Goal: Transaction & Acquisition: Purchase product/service

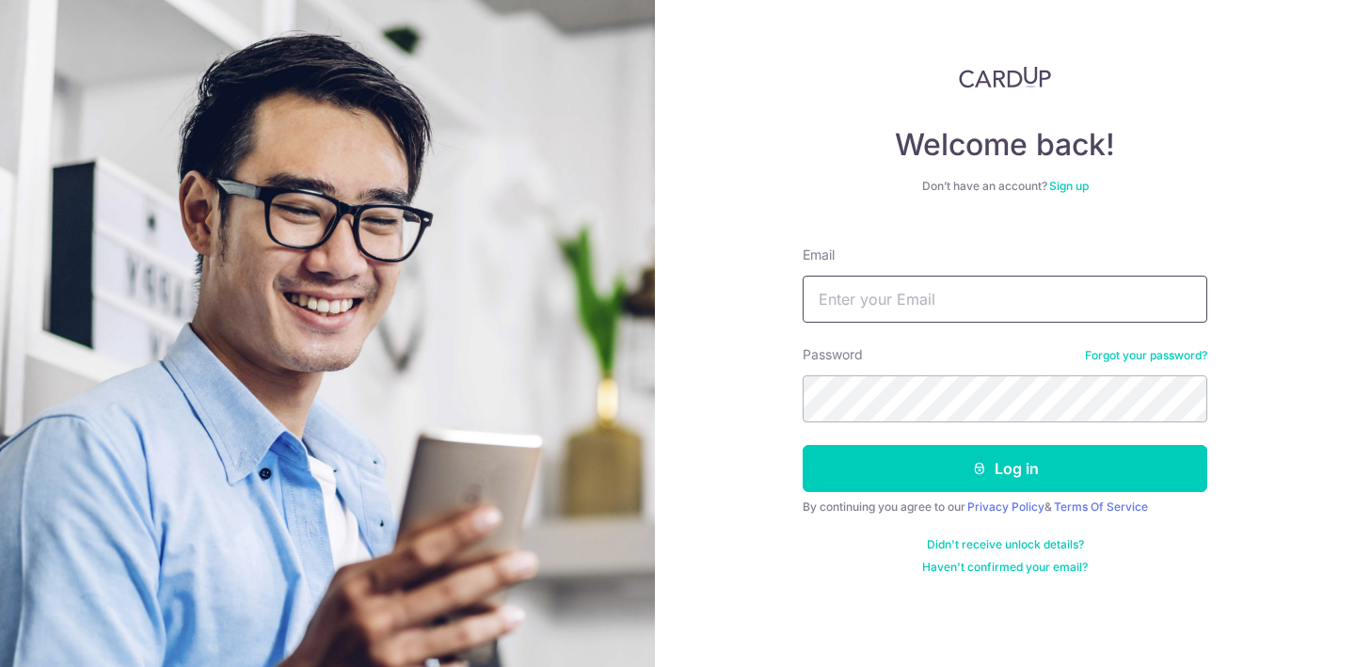
click at [997, 307] on input "Email" at bounding box center [1005, 299] width 405 height 47
type input "pacelee2048@gmail.com"
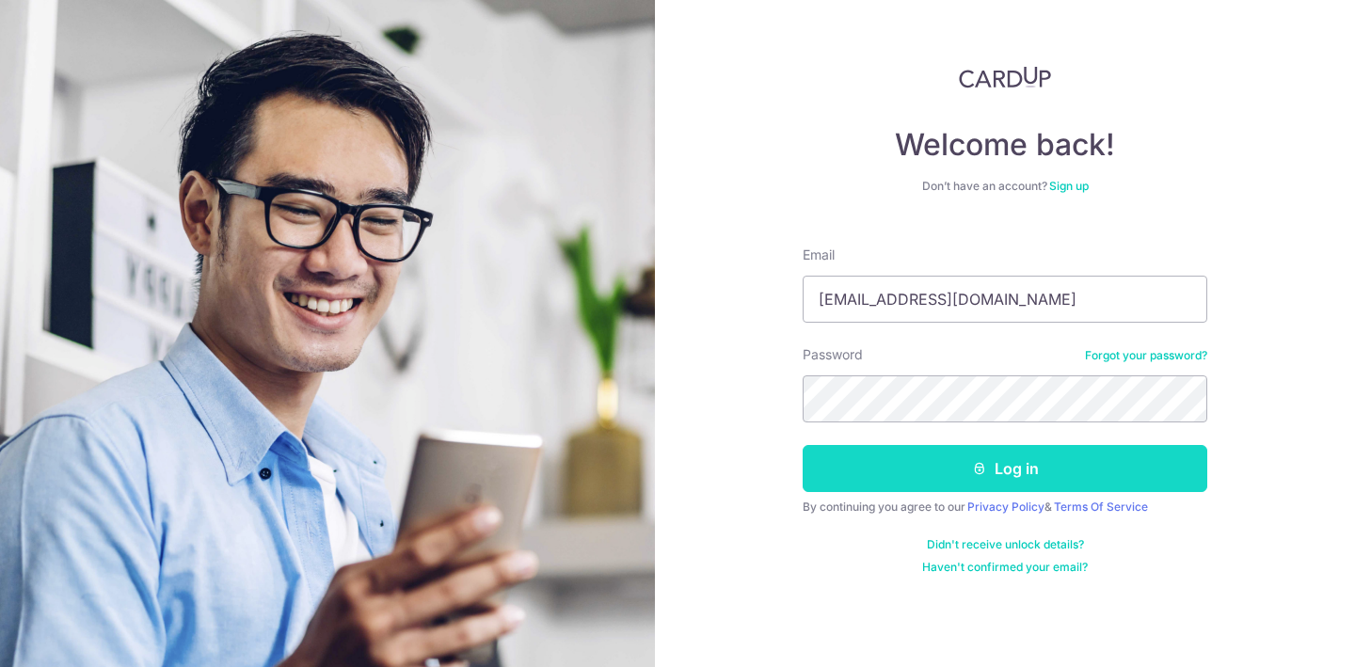
click at [1077, 474] on button "Log in" at bounding box center [1005, 468] width 405 height 47
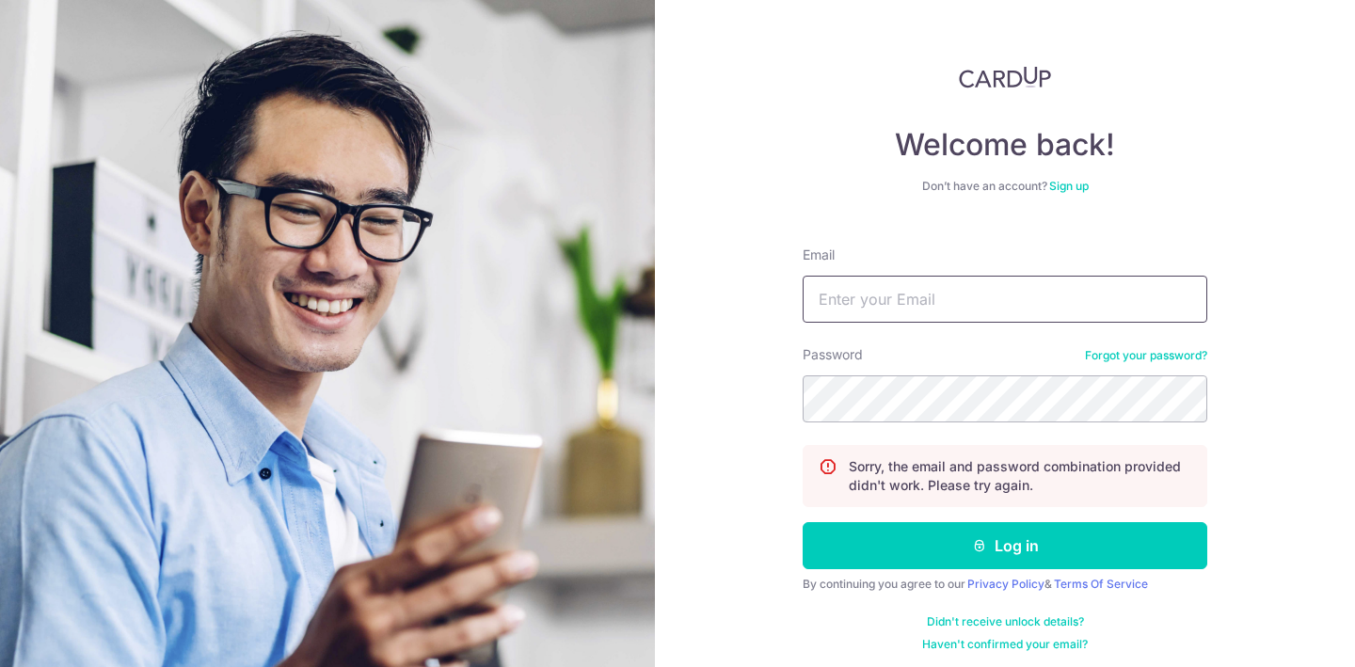
click at [1058, 299] on input "Email" at bounding box center [1005, 299] width 405 height 47
type input "pacelee2048@gmail.com"
click at [803, 522] on button "Log in" at bounding box center [1005, 545] width 405 height 47
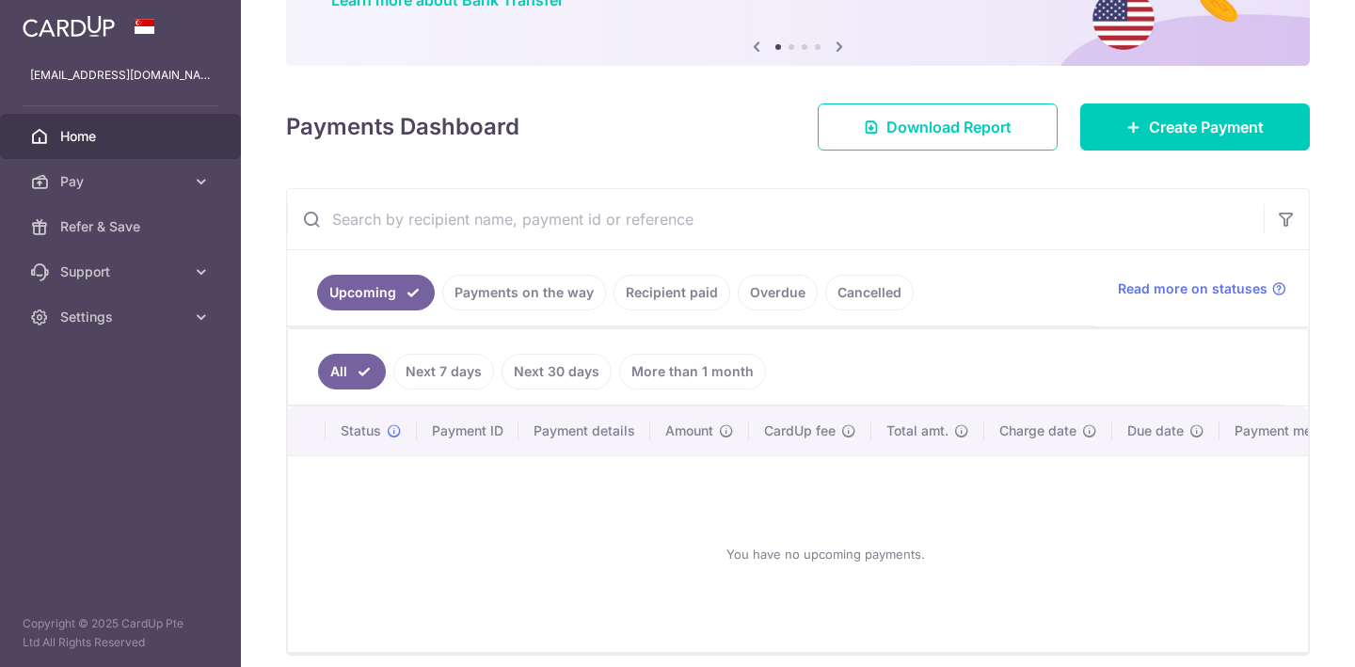
scroll to position [183, 0]
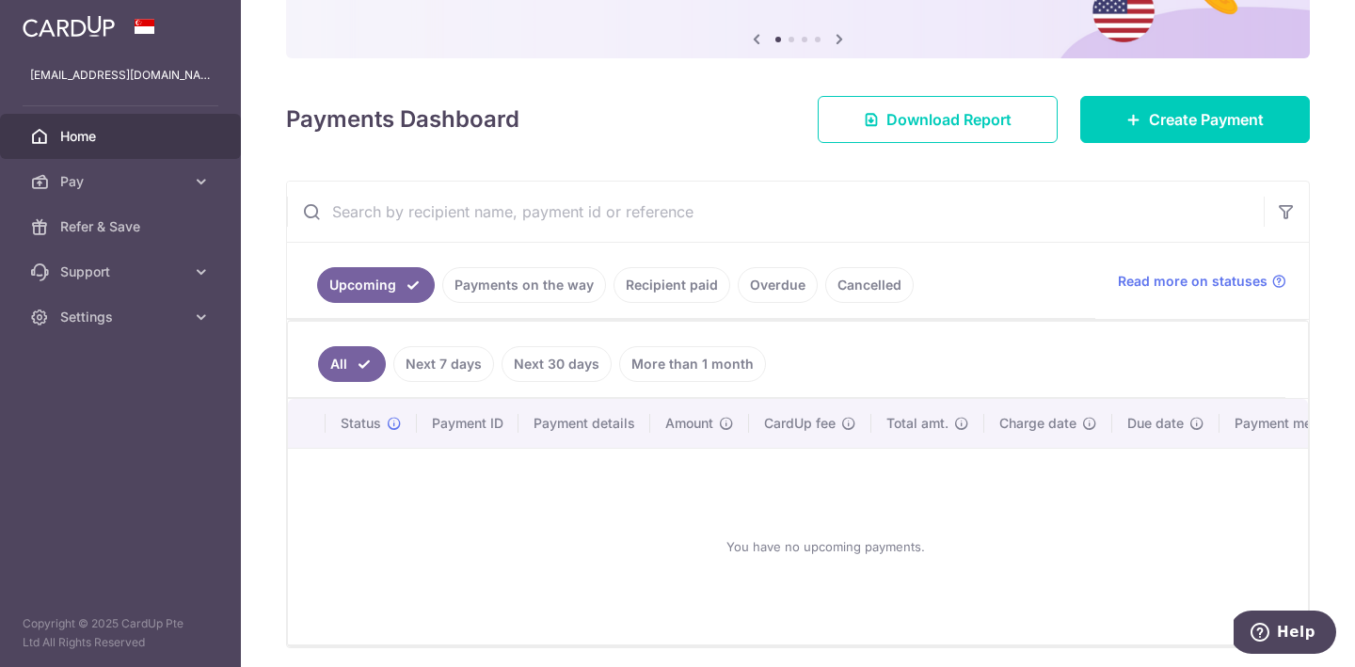
click at [478, 366] on link "Next 7 days" at bounding box center [443, 364] width 101 height 36
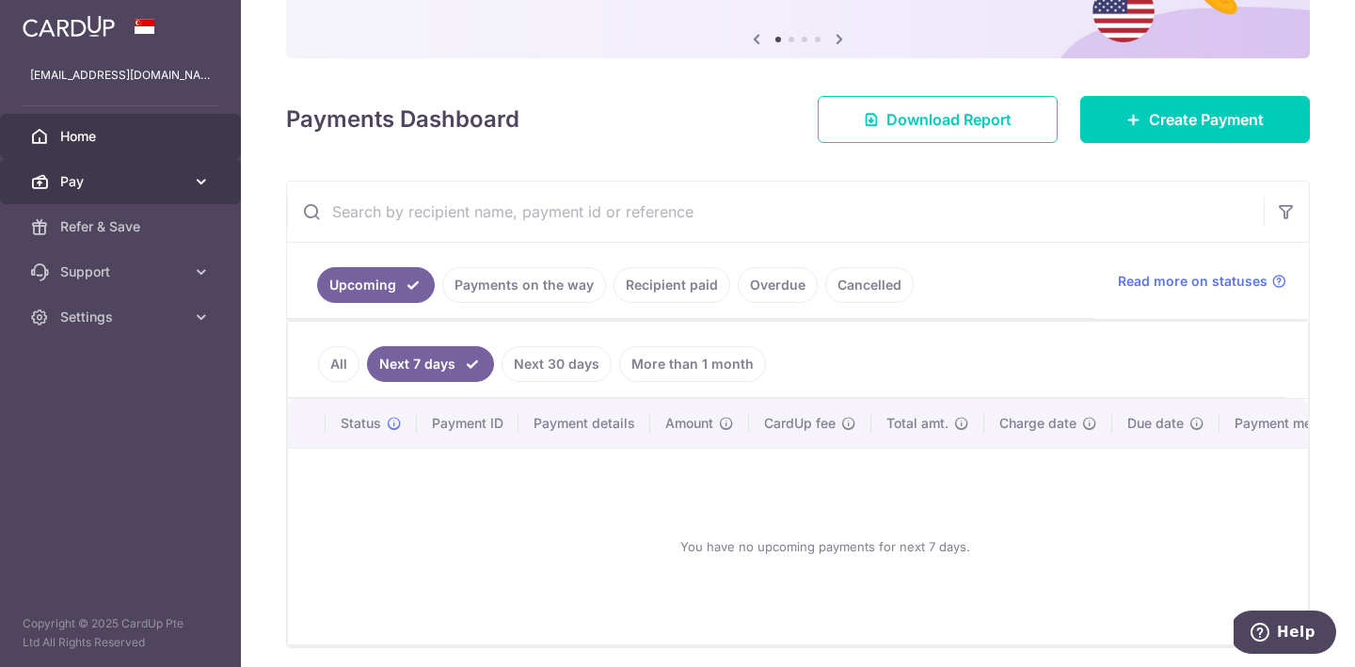
click at [152, 189] on span "Pay" at bounding box center [122, 181] width 124 height 19
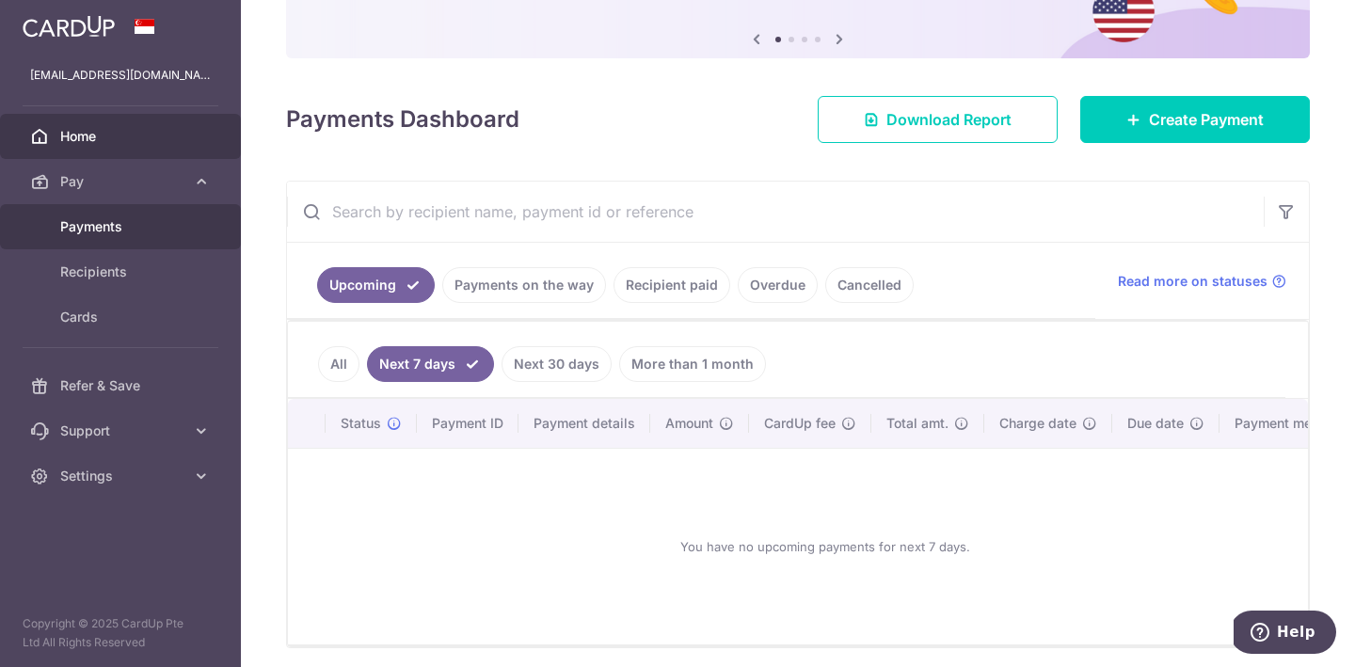
click at [145, 221] on span "Payments" at bounding box center [122, 226] width 124 height 19
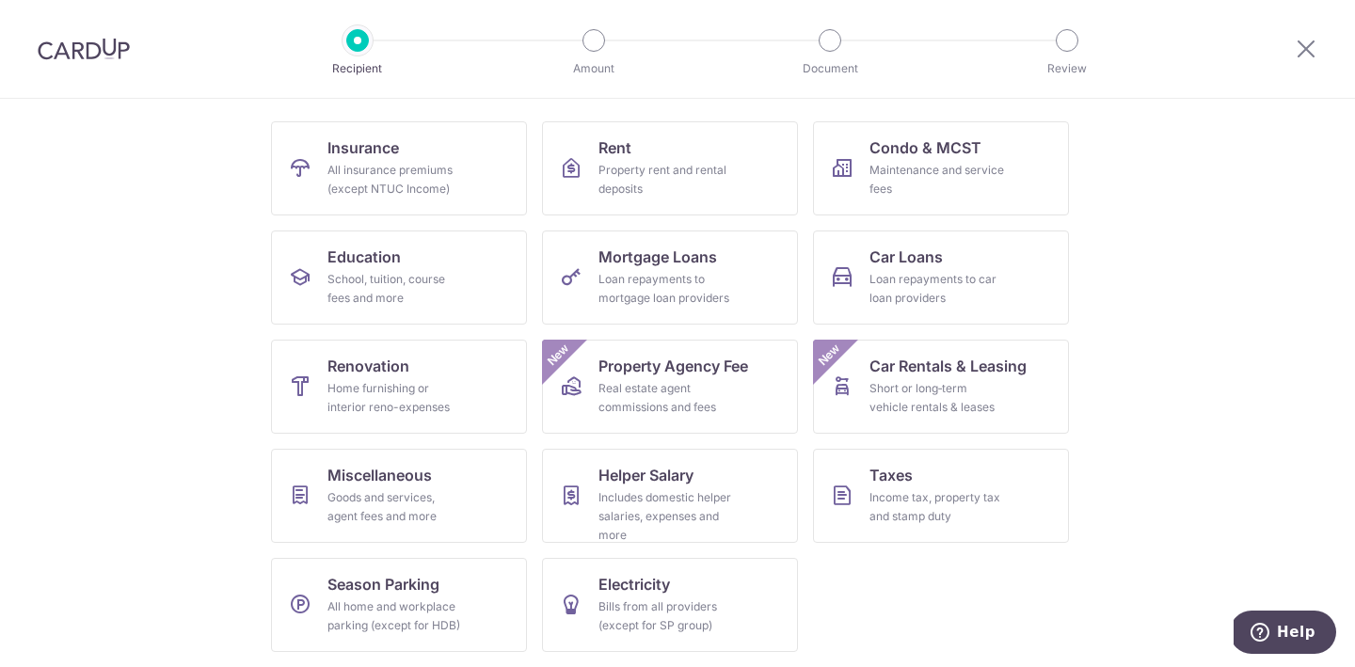
scroll to position [150, 0]
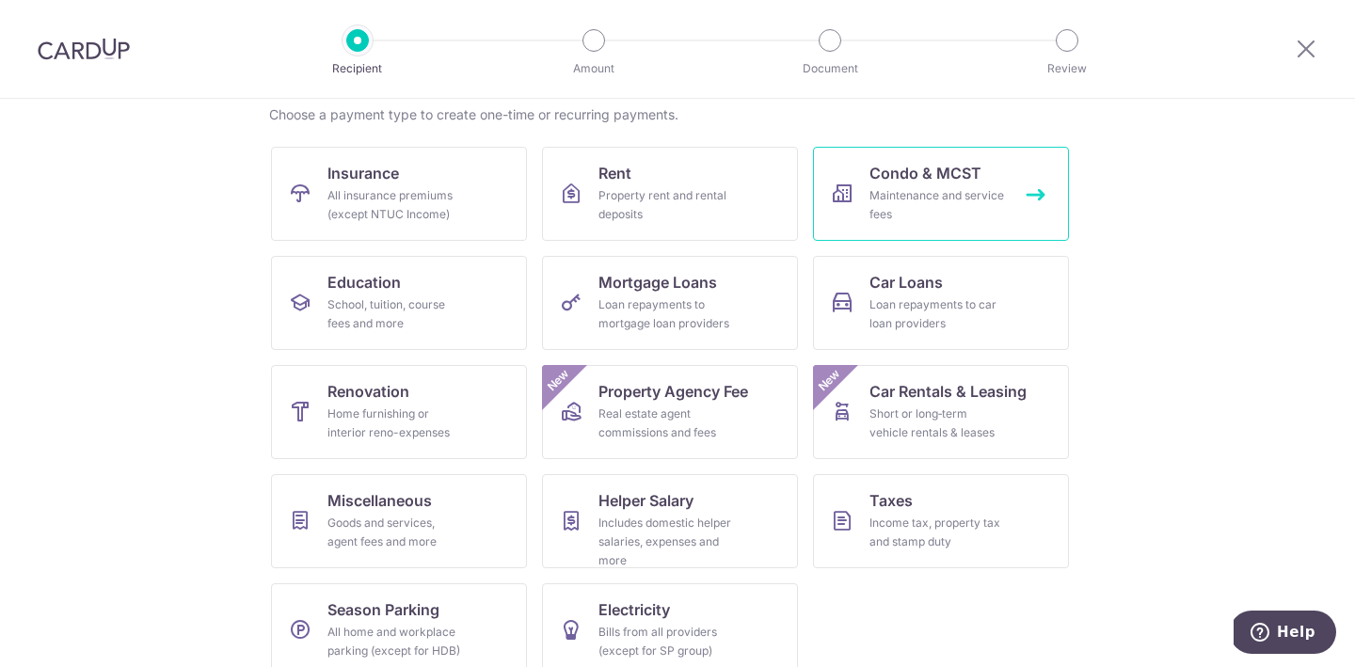
click at [931, 213] on div "Maintenance and service fees" at bounding box center [938, 205] width 136 height 38
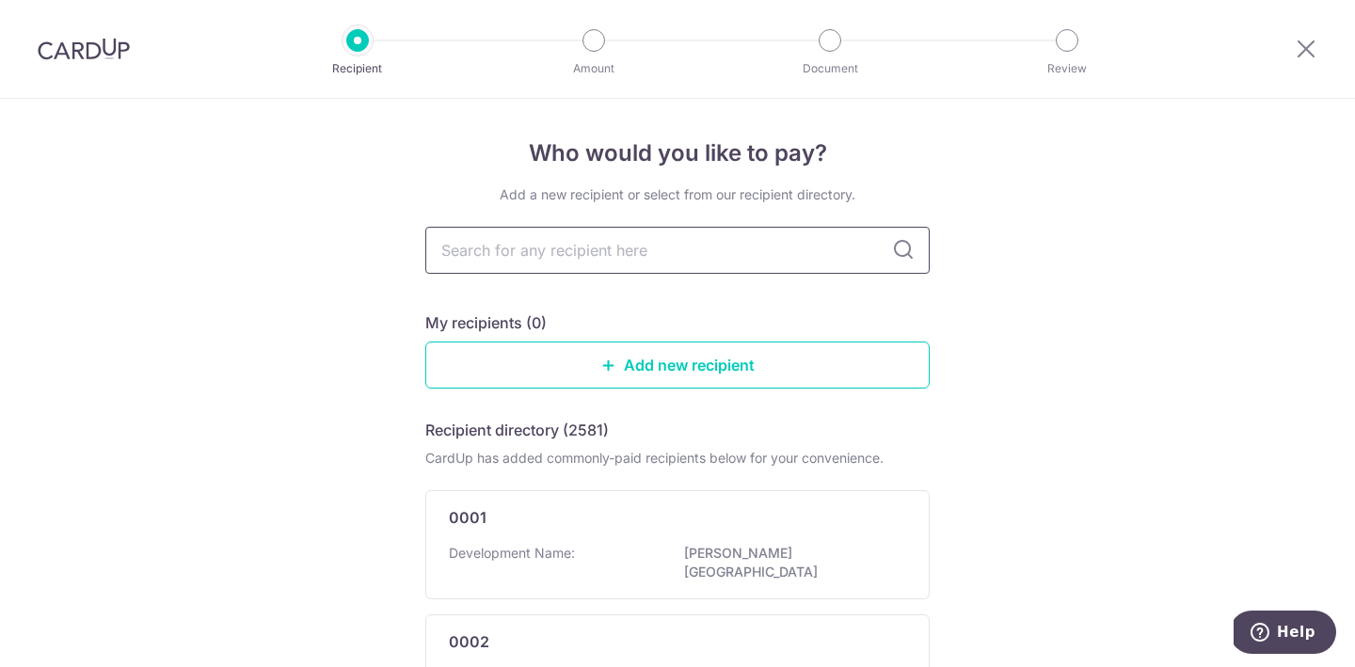
click at [825, 248] on input "text" at bounding box center [677, 250] width 504 height 47
type input "T"
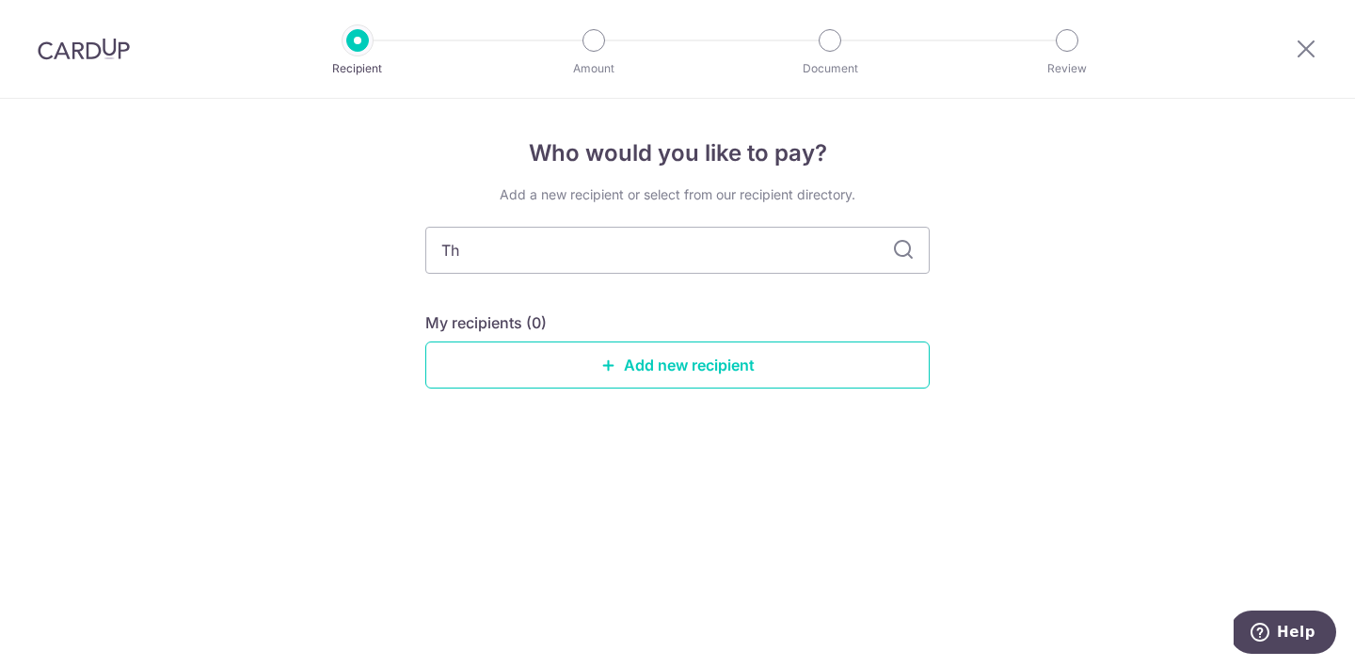
type input "The"
type input "T"
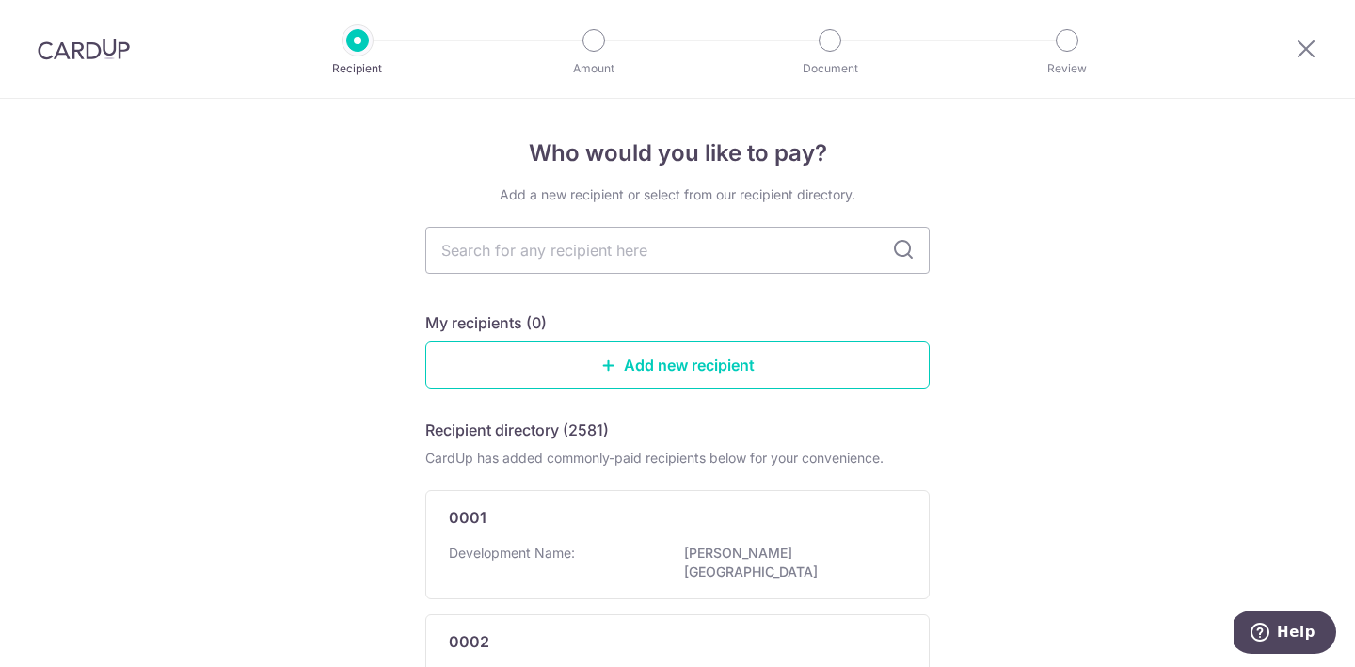
click at [741, 240] on input "text" at bounding box center [677, 250] width 504 height 47
type input "the manag"
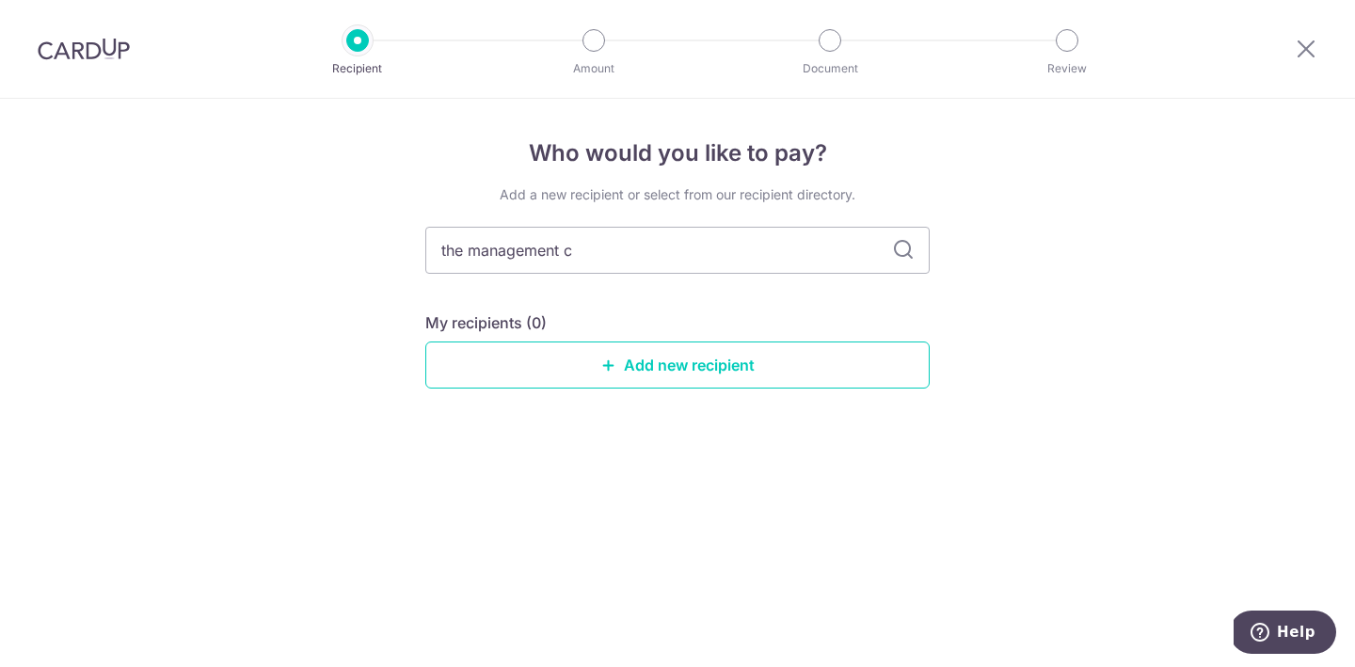
type input "the management co"
type input "the management coporation strata"
drag, startPoint x: 642, startPoint y: 252, endPoint x: 339, endPoint y: 203, distance: 307.0
click at [339, 201] on div "Who would you like to pay? Add a new recipient or select from our recipient dir…" at bounding box center [677, 383] width 1355 height 568
type input "strata"
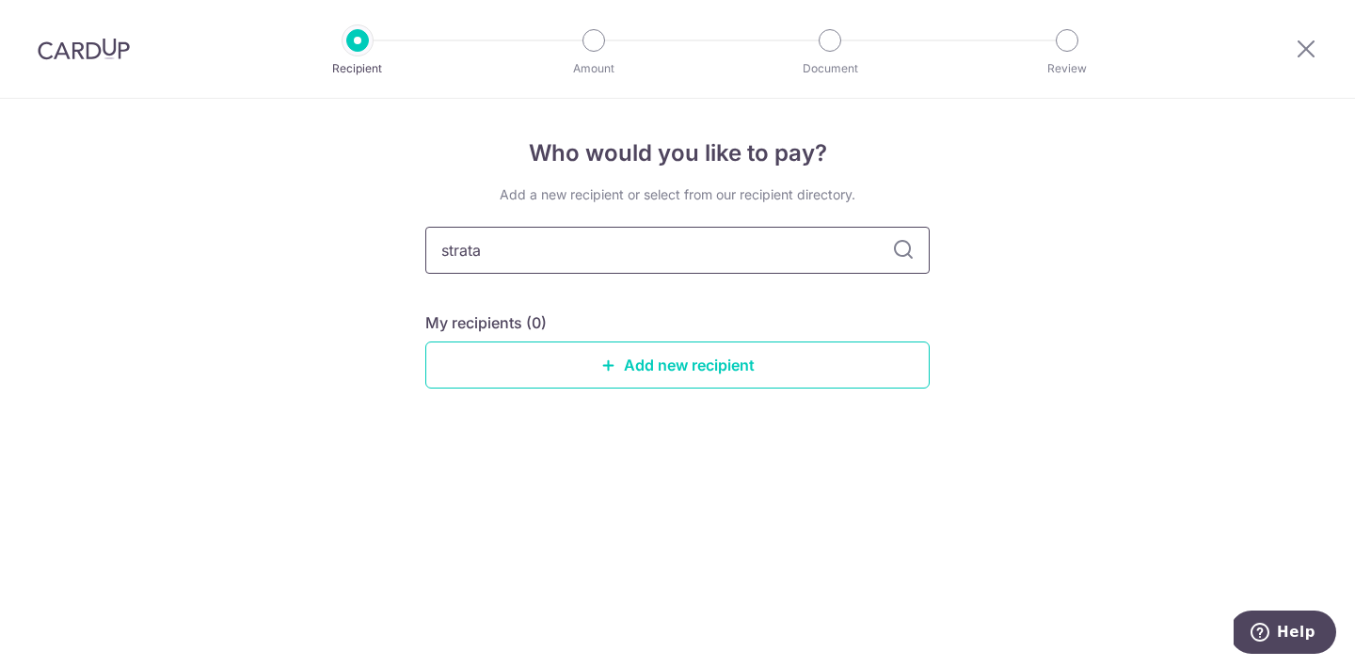
click at [449, 246] on input "strata" at bounding box center [677, 250] width 504 height 47
type input "strata"
click at [542, 258] on input "strata" at bounding box center [677, 250] width 504 height 47
type input "s"
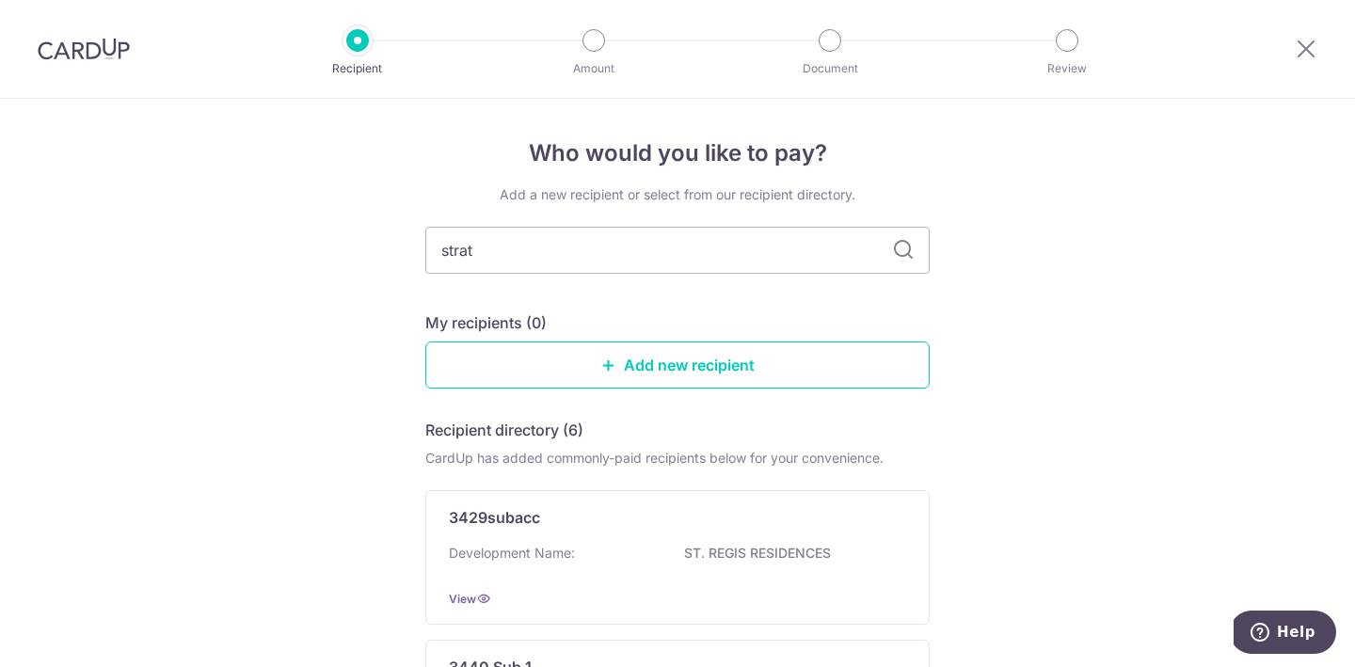
type input "strata"
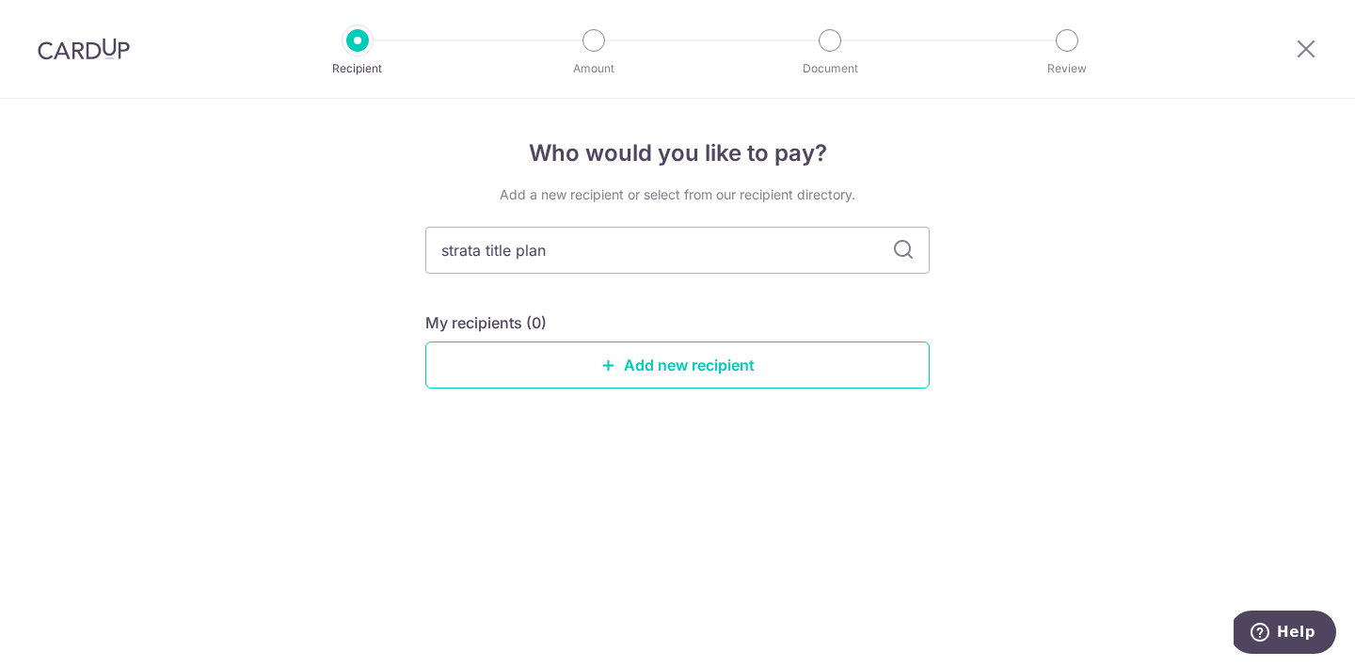
type input "strata title pla"
type input "strata"
type input "s"
type input "b"
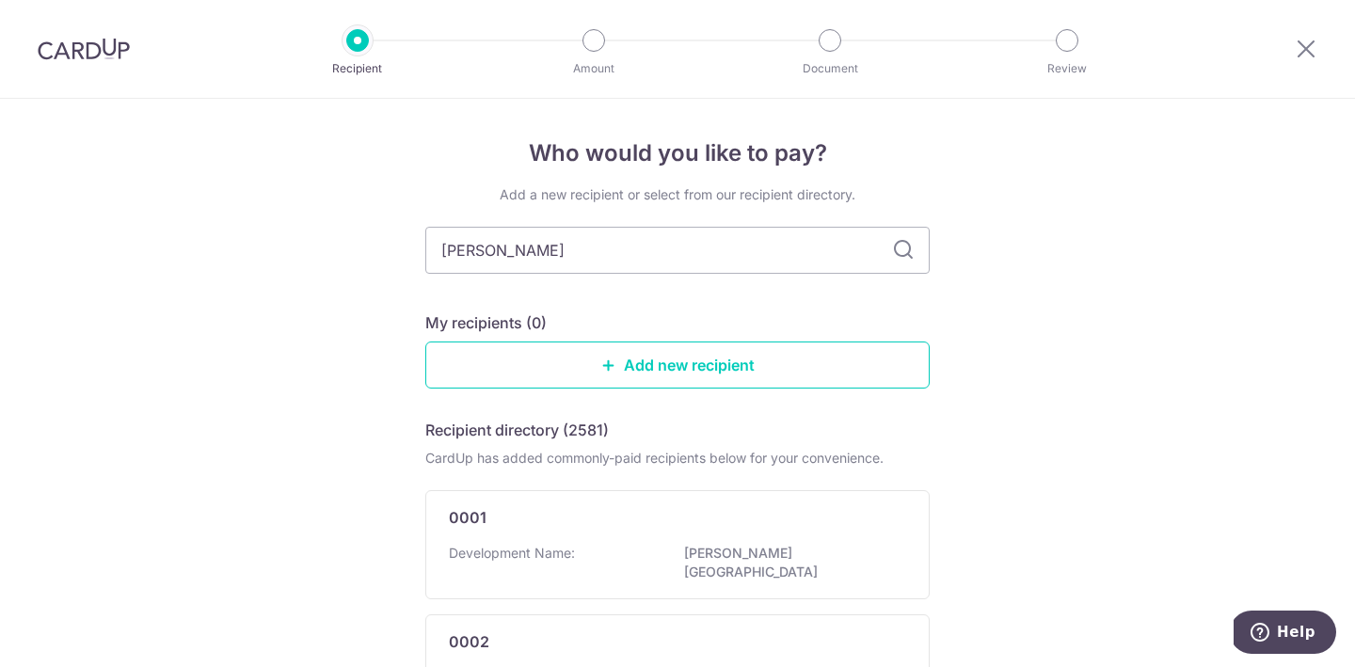
type input "[PERSON_NAME]"
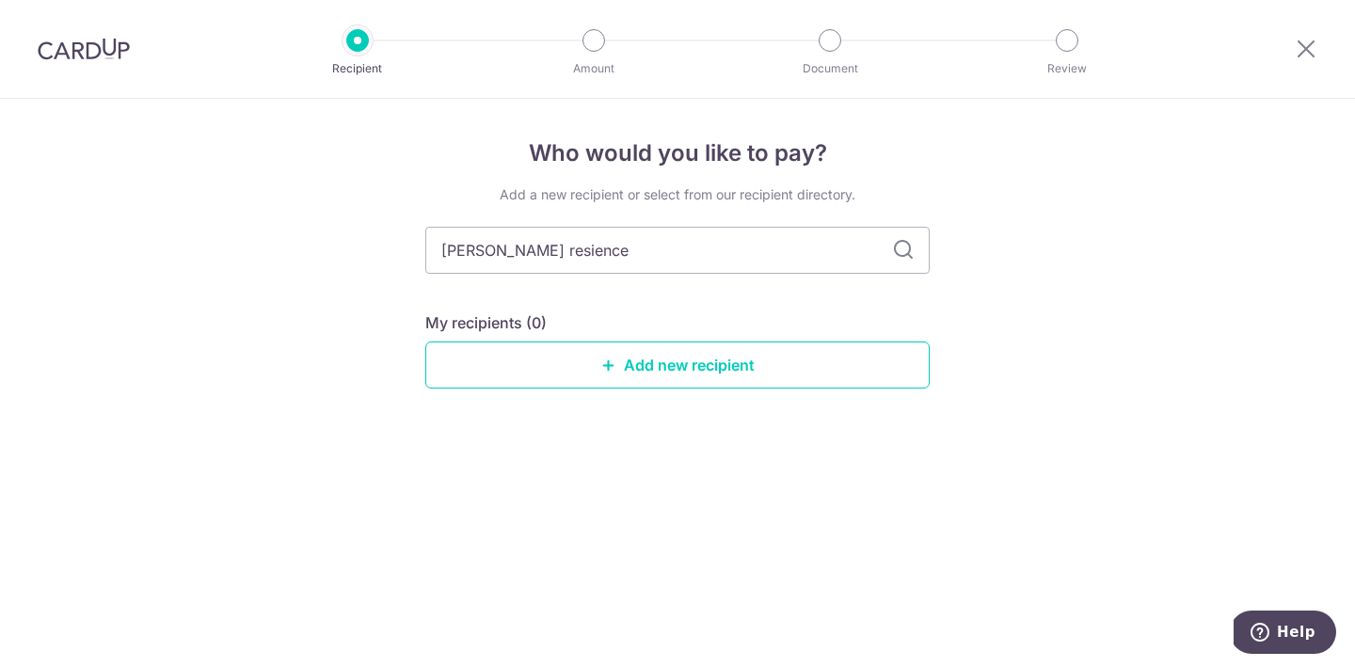
type input "[PERSON_NAME]"
type input "[PERSON_NAME] residenc"
type input "[PERSON_NAME] residence"
type input "b"
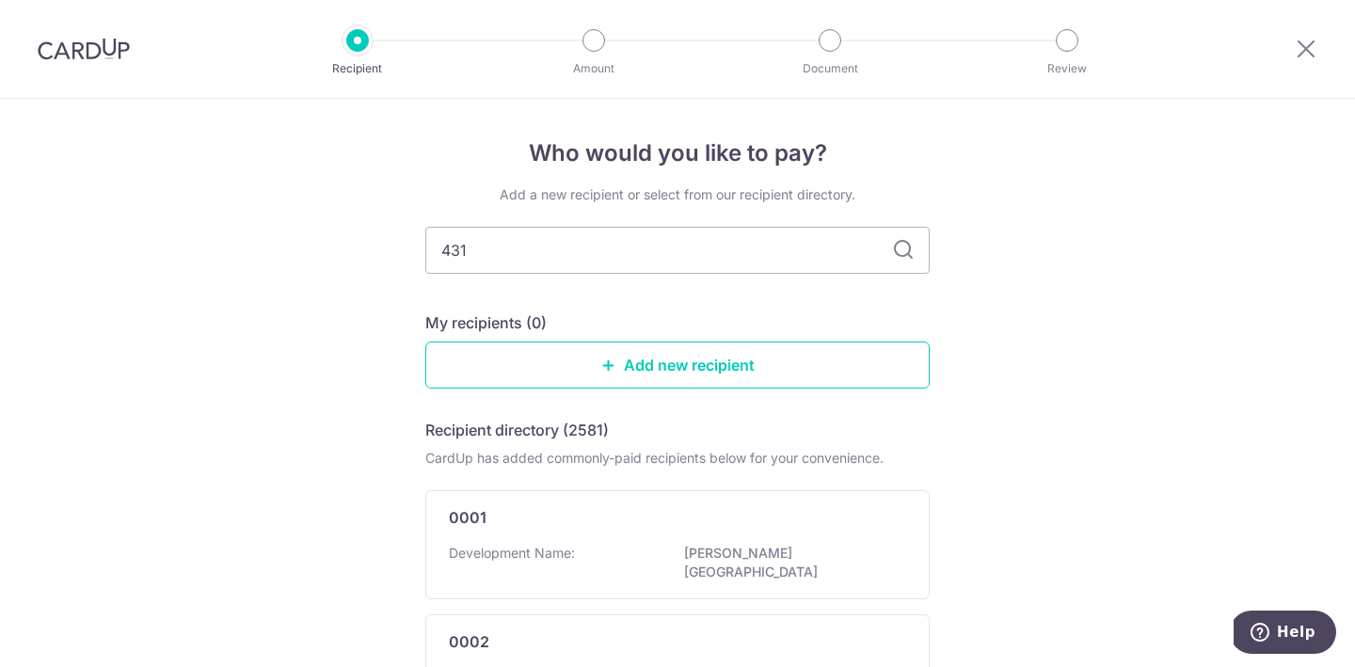
type input "4319"
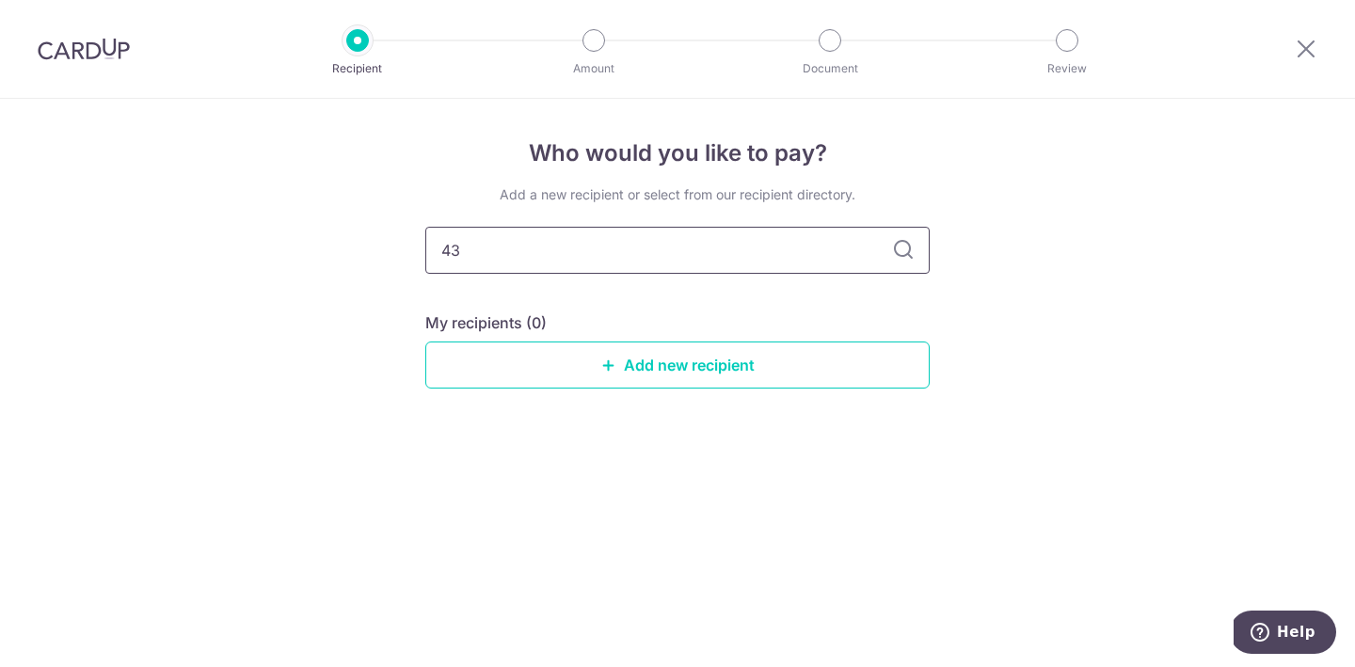
type input "4"
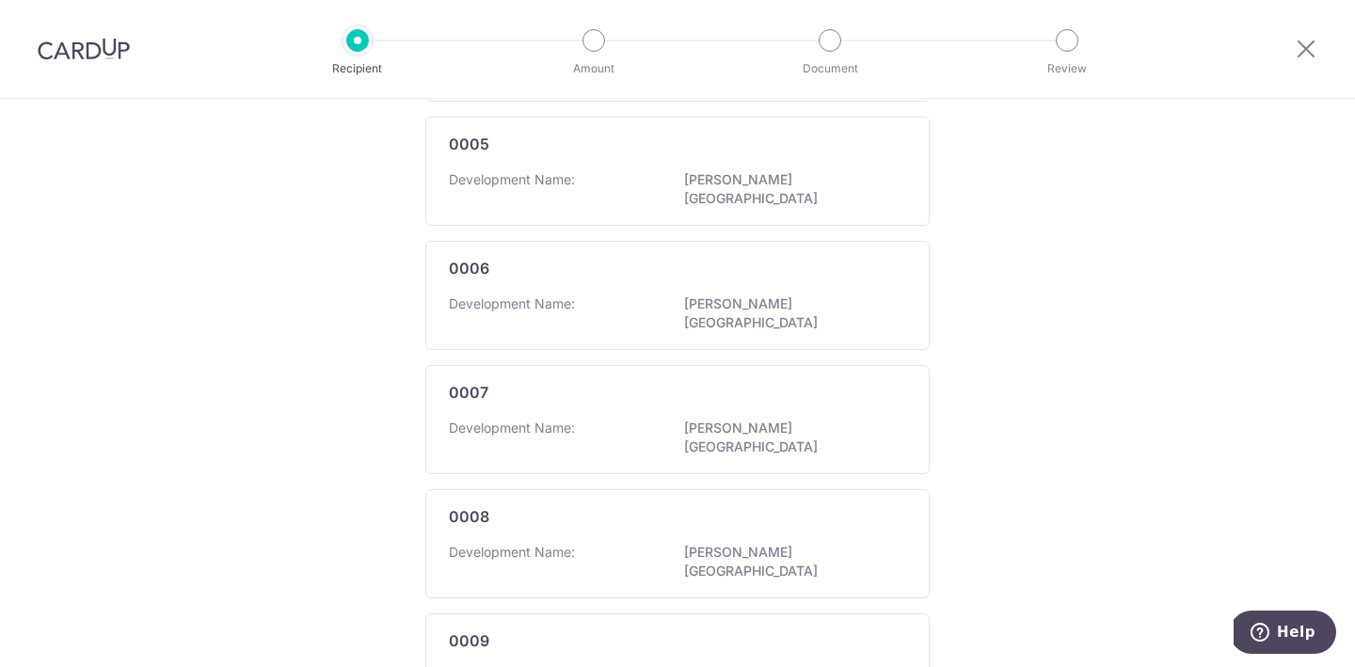
scroll to position [1150, 0]
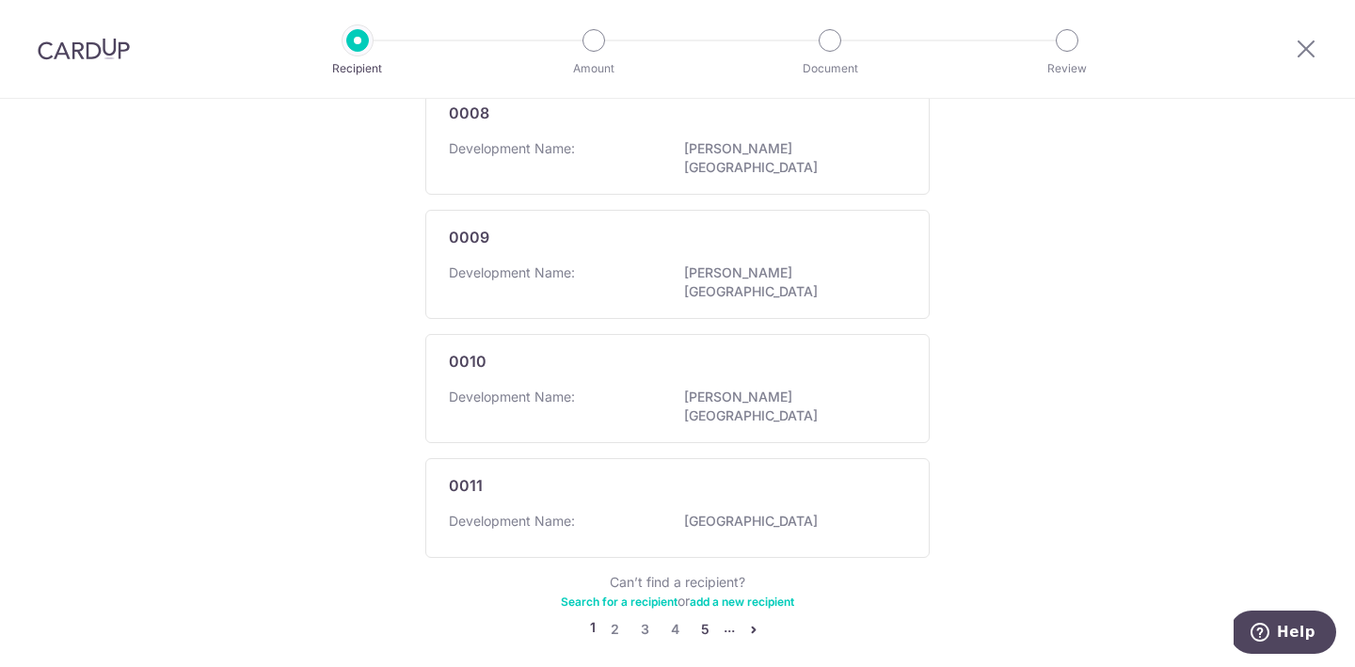
click at [707, 618] on link "5" at bounding box center [705, 629] width 23 height 23
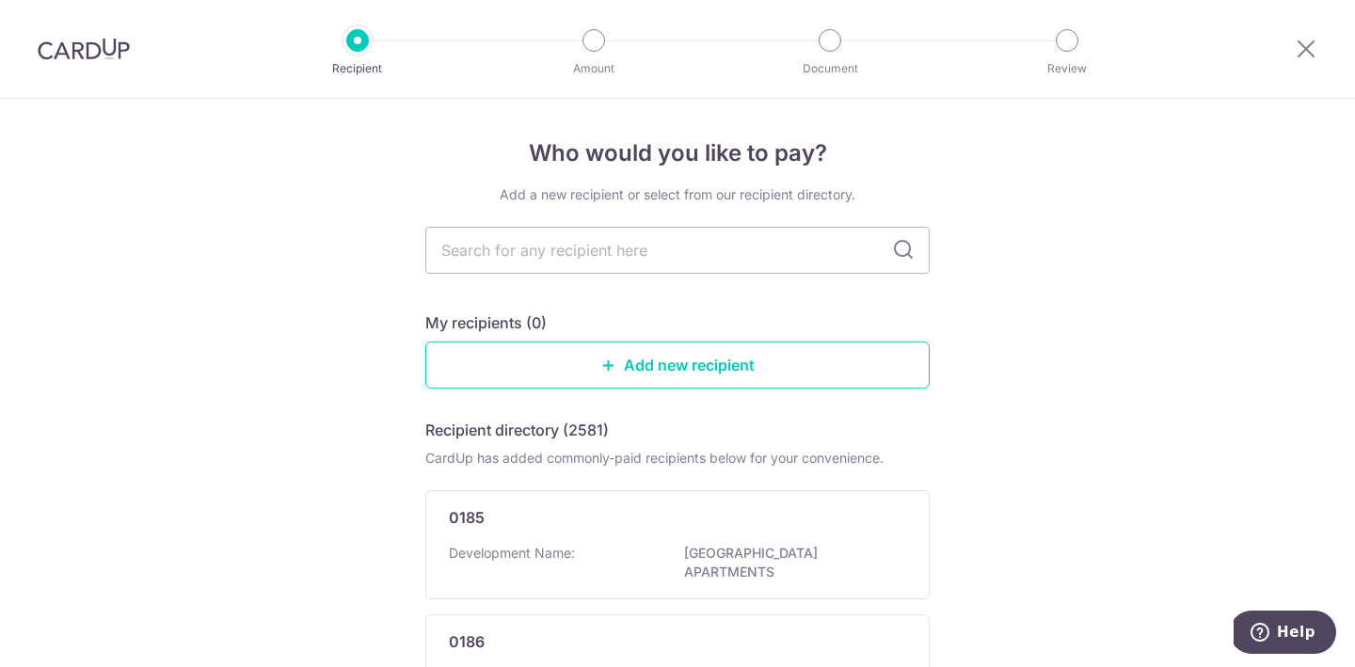
scroll to position [1159, 0]
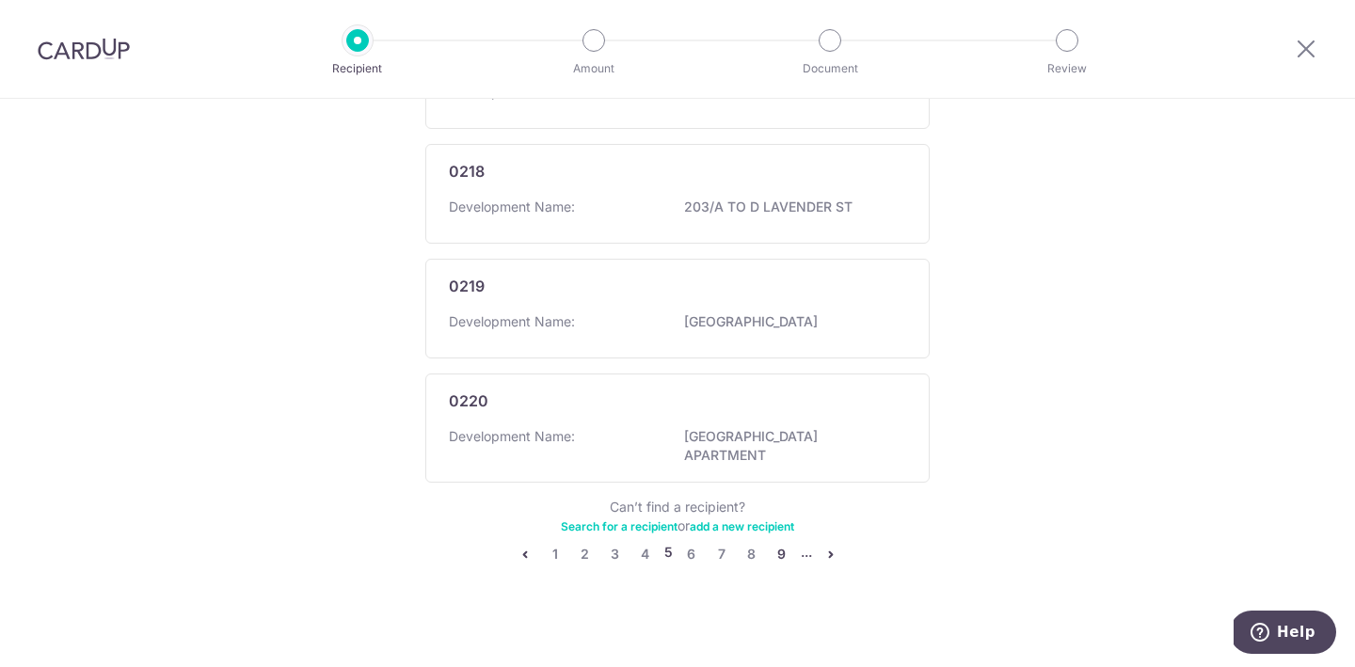
click at [776, 550] on link "9" at bounding box center [782, 554] width 23 height 23
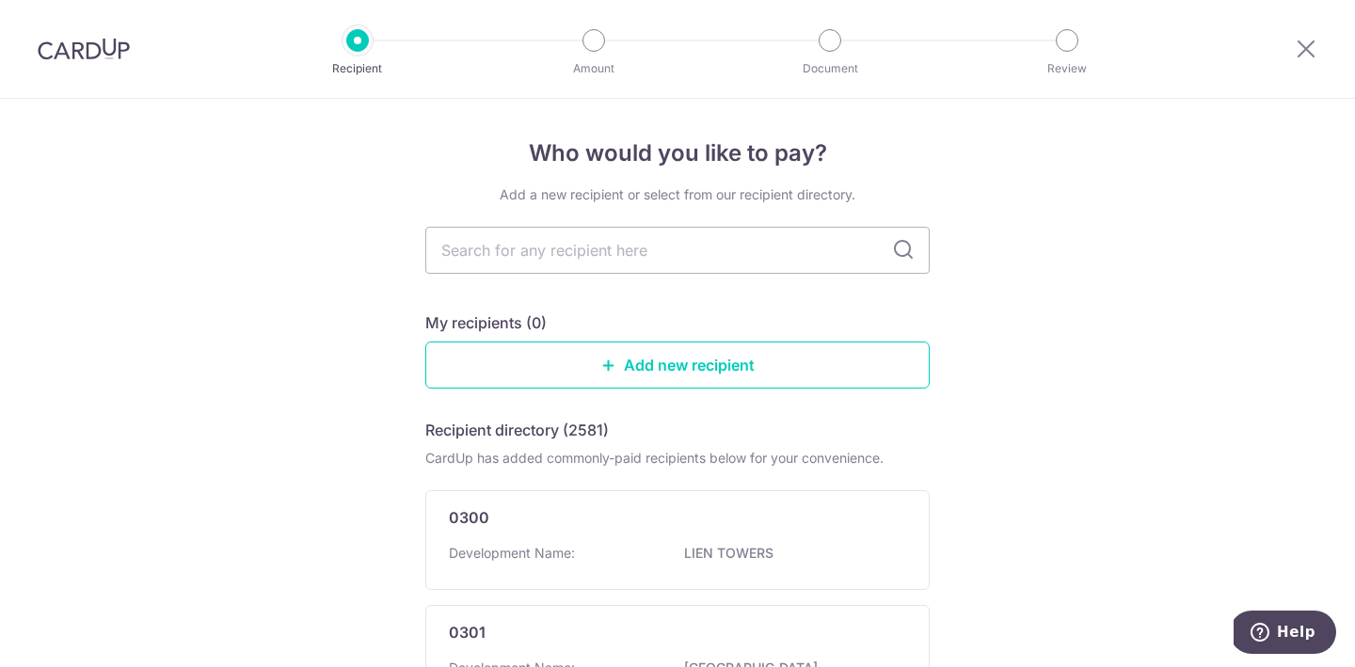
scroll to position [1150, 0]
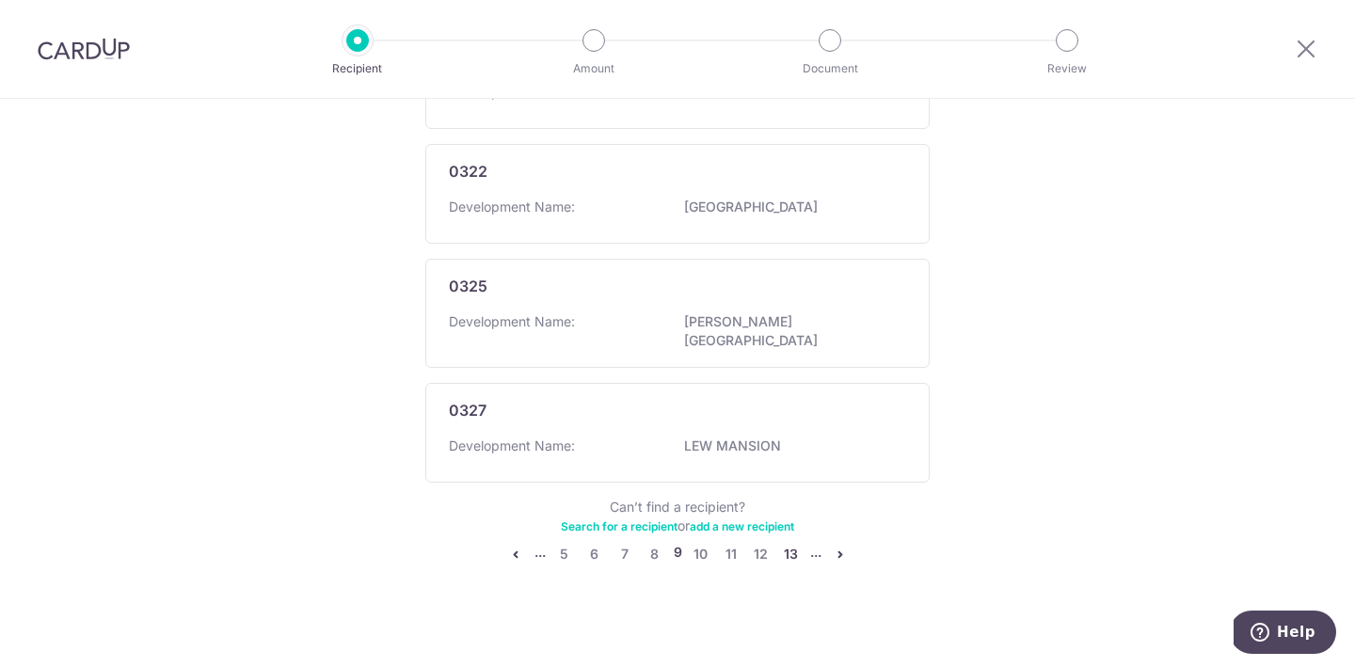
click at [788, 553] on link "13" at bounding box center [791, 554] width 23 height 23
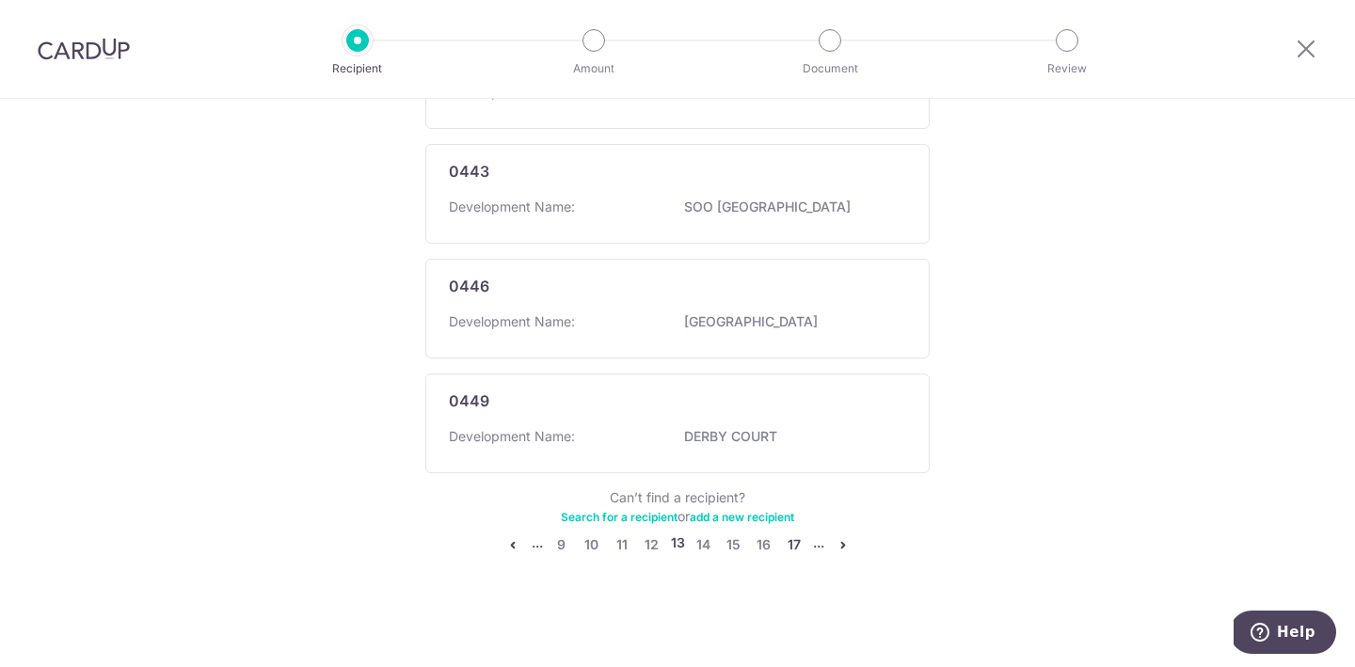
click at [796, 545] on link "17" at bounding box center [794, 545] width 23 height 23
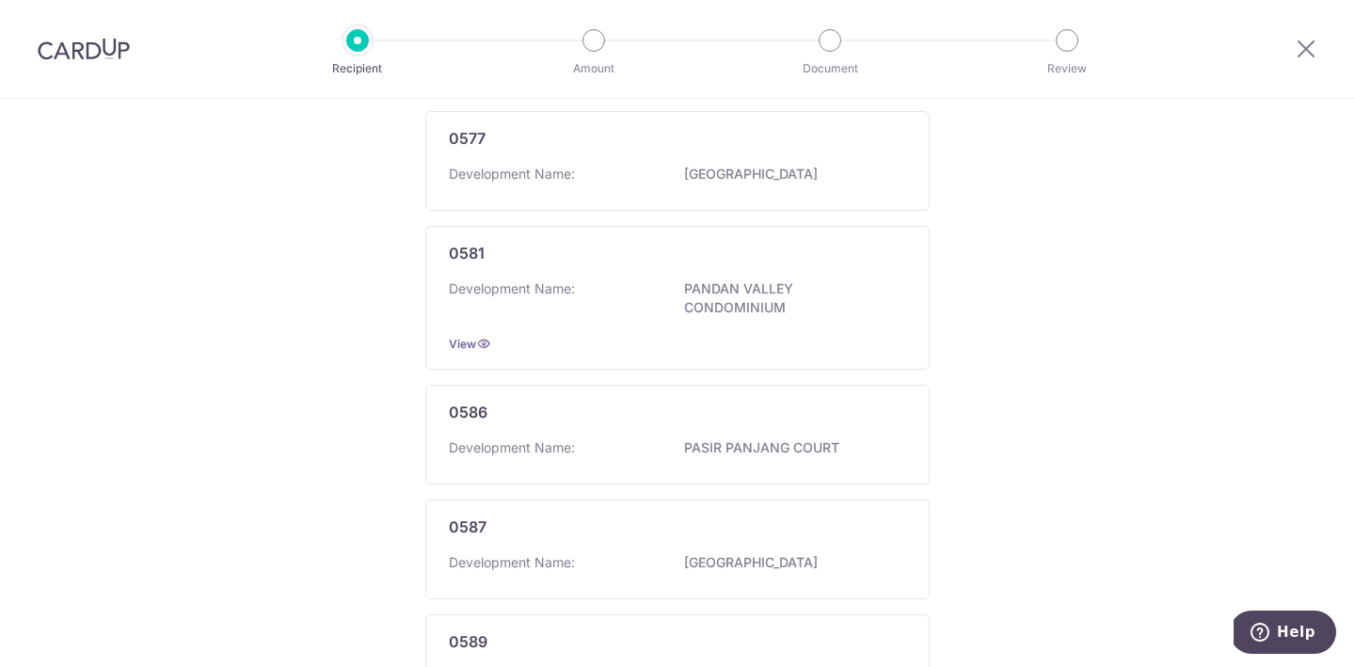
scroll to position [1204, 0]
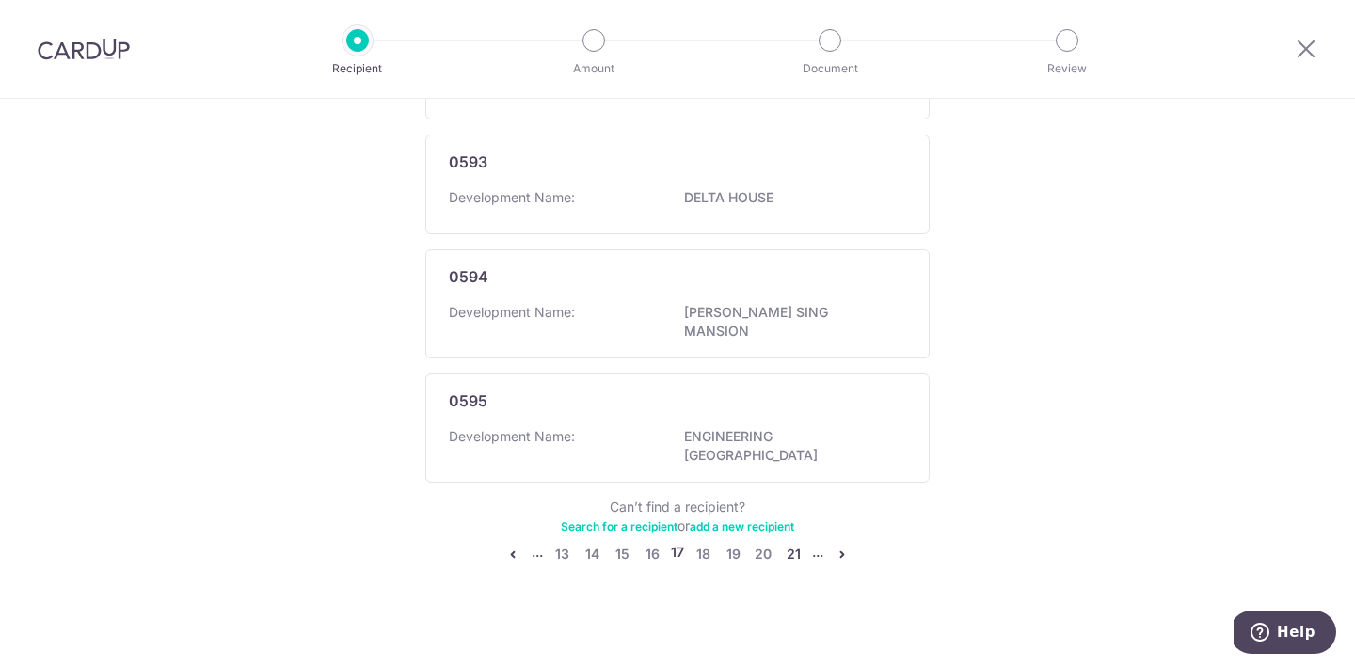
click at [796, 545] on link "21" at bounding box center [793, 554] width 23 height 23
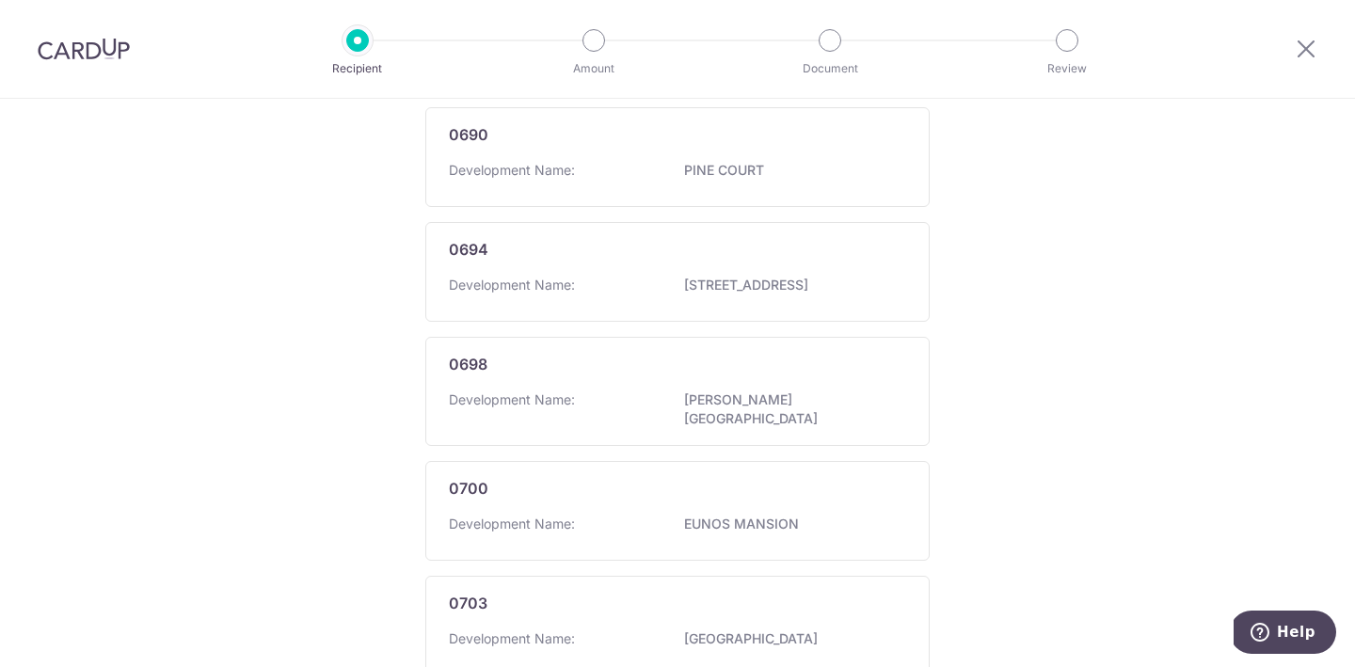
scroll to position [1169, 0]
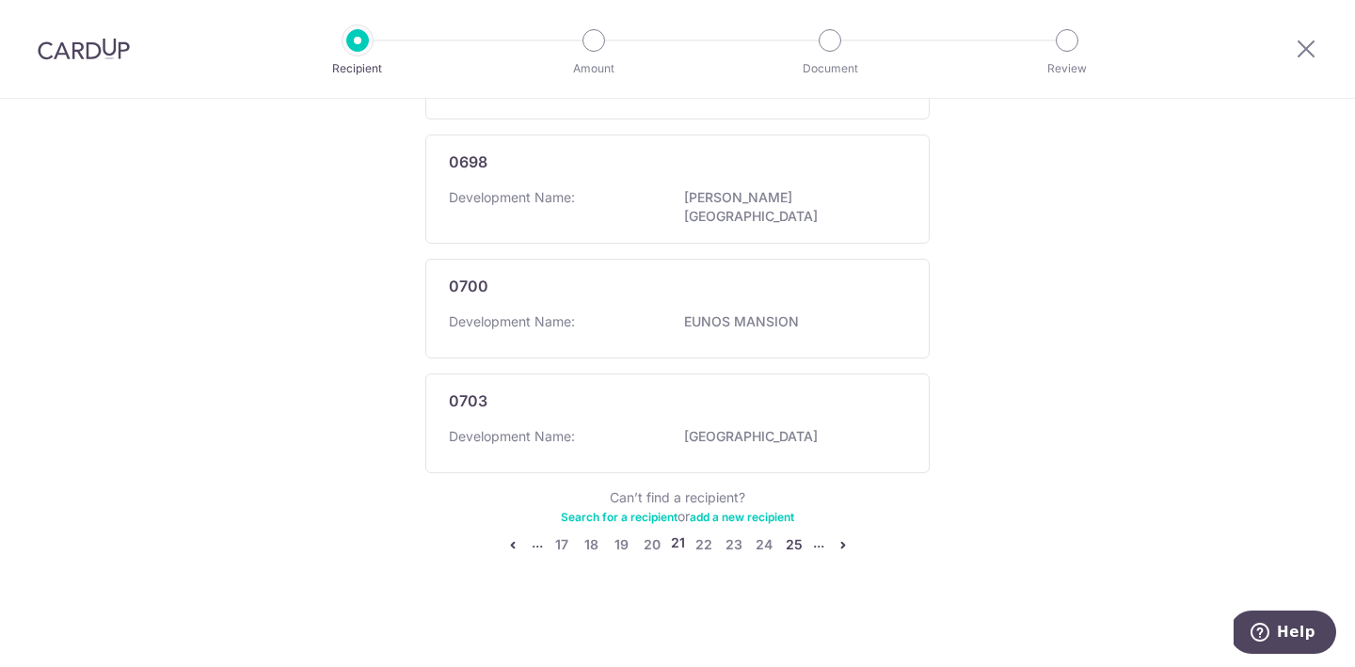
click at [792, 547] on link "25" at bounding box center [794, 545] width 23 height 23
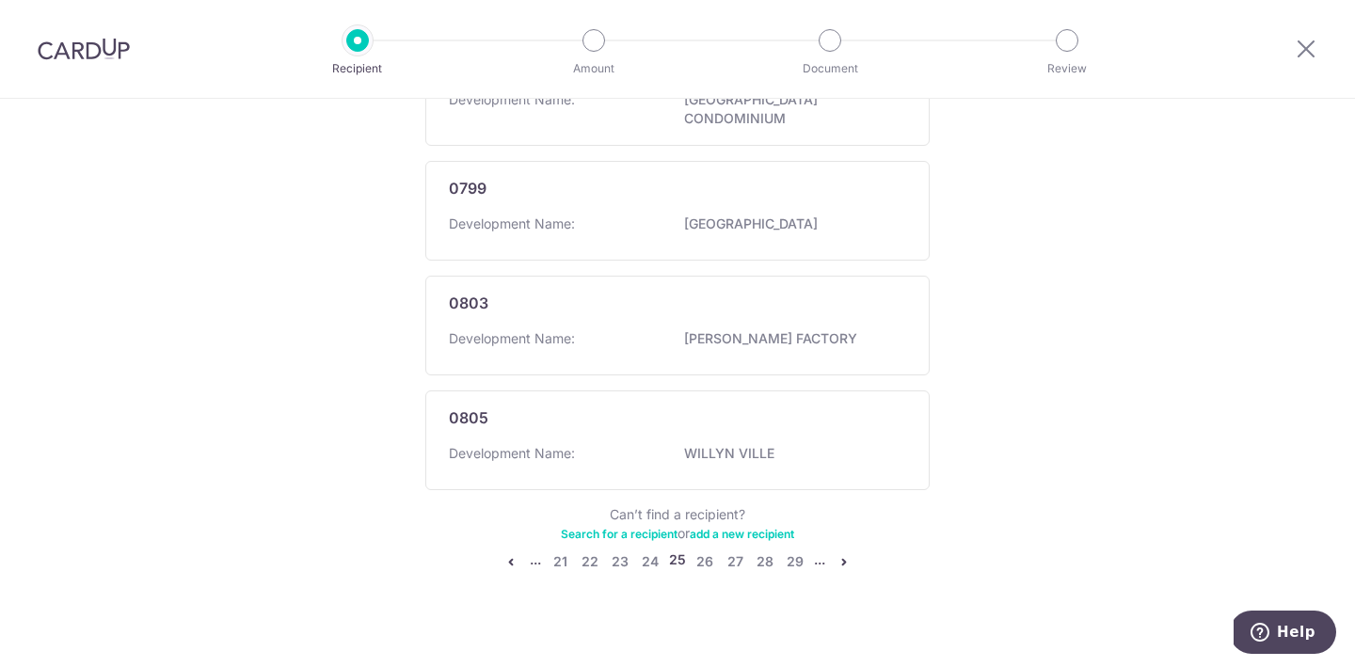
click at [792, 551] on link "29" at bounding box center [795, 562] width 23 height 23
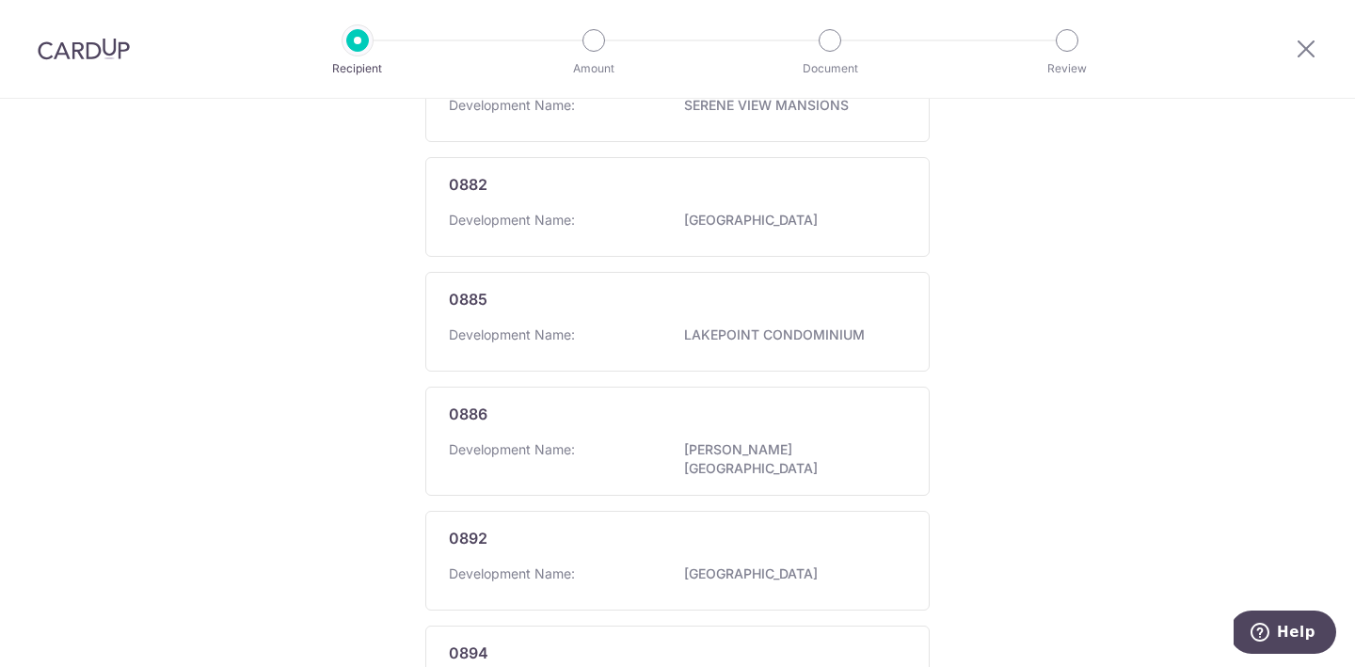
scroll to position [1150, 0]
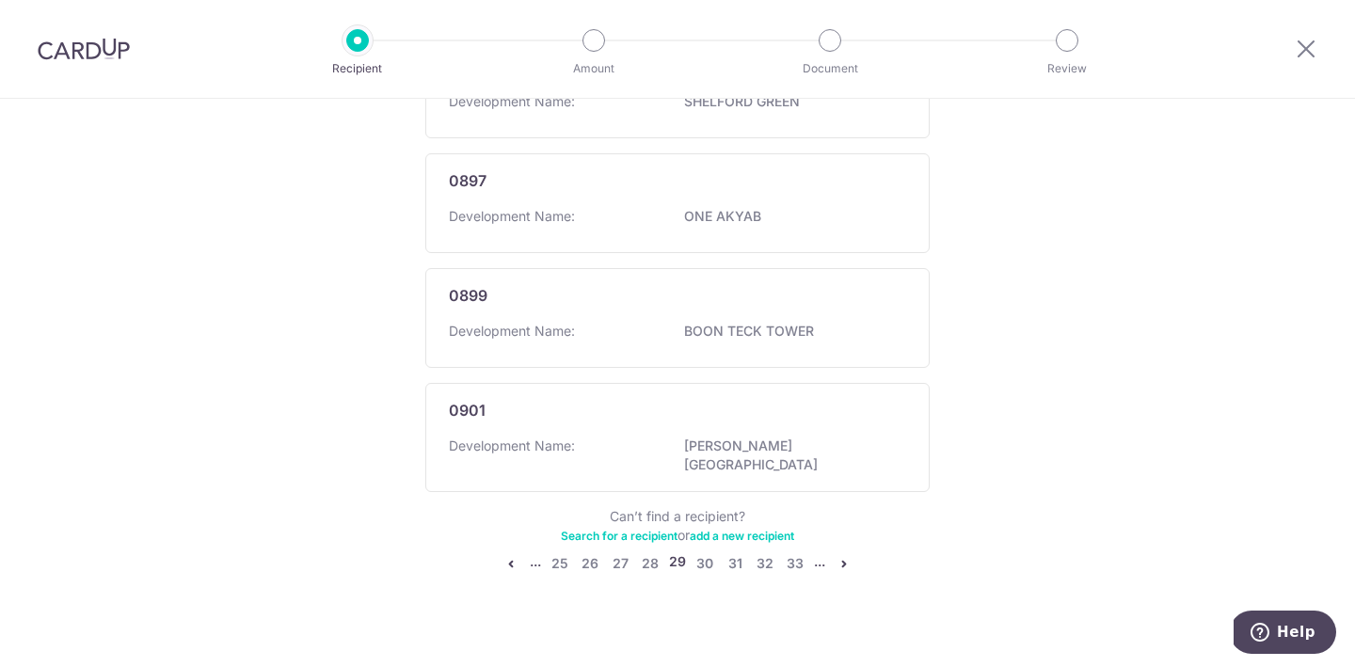
click at [844, 556] on icon "pager" at bounding box center [844, 563] width 15 height 15
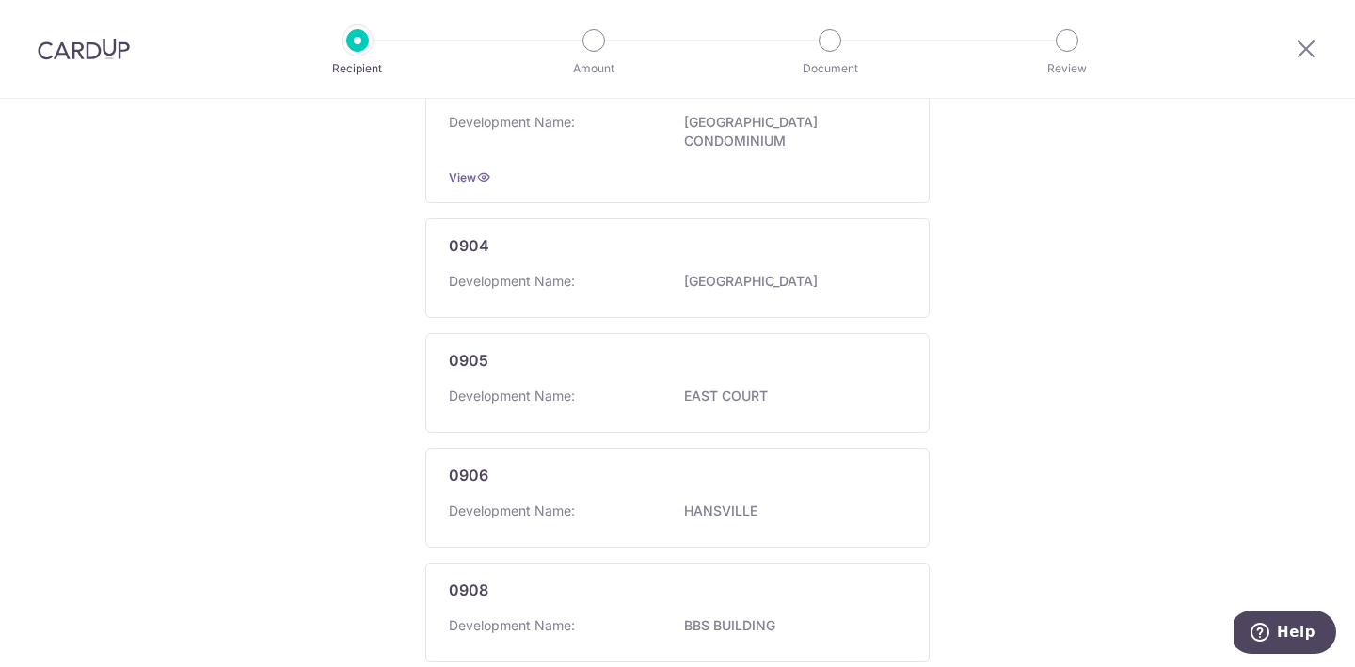
scroll to position [1194, 0]
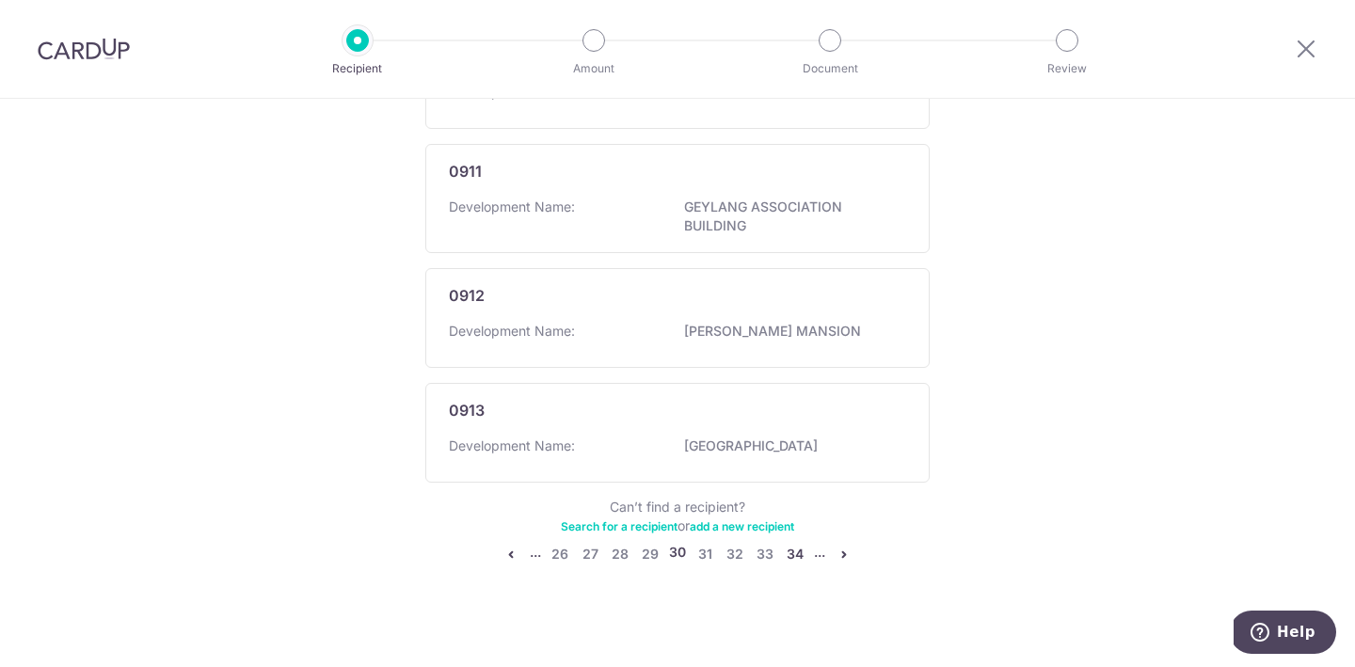
click at [792, 549] on link "34" at bounding box center [795, 554] width 23 height 23
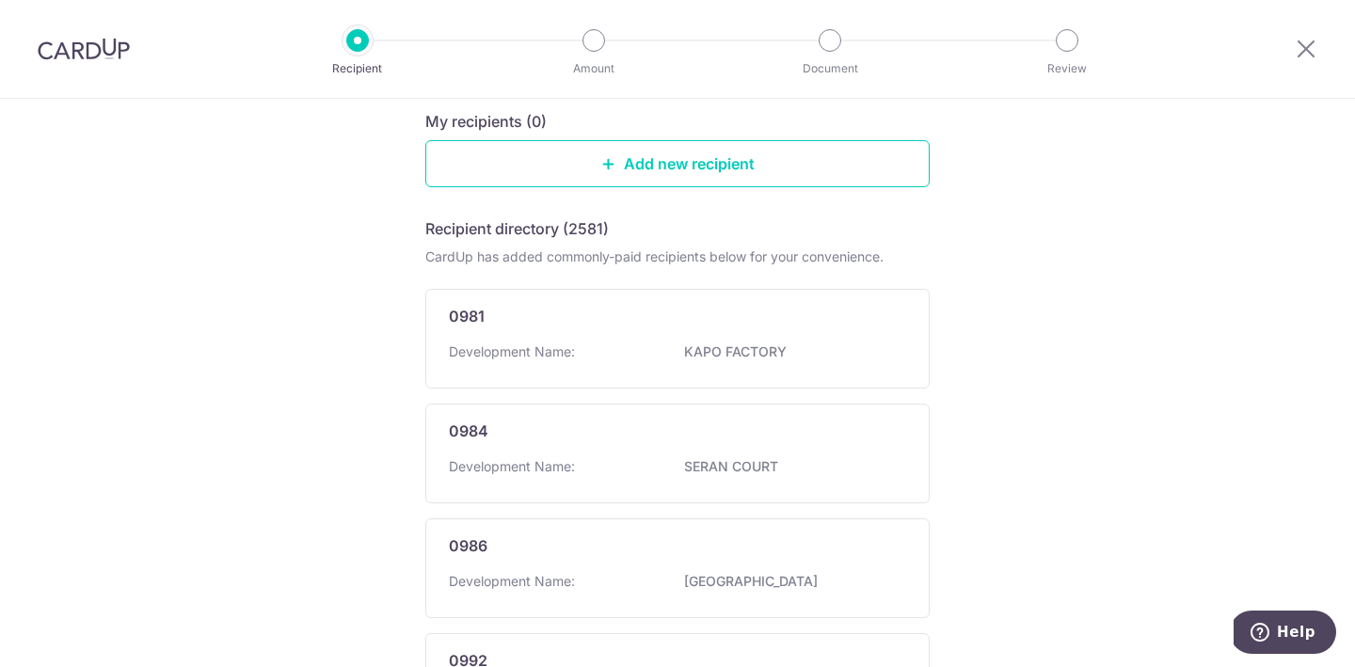
scroll to position [0, 0]
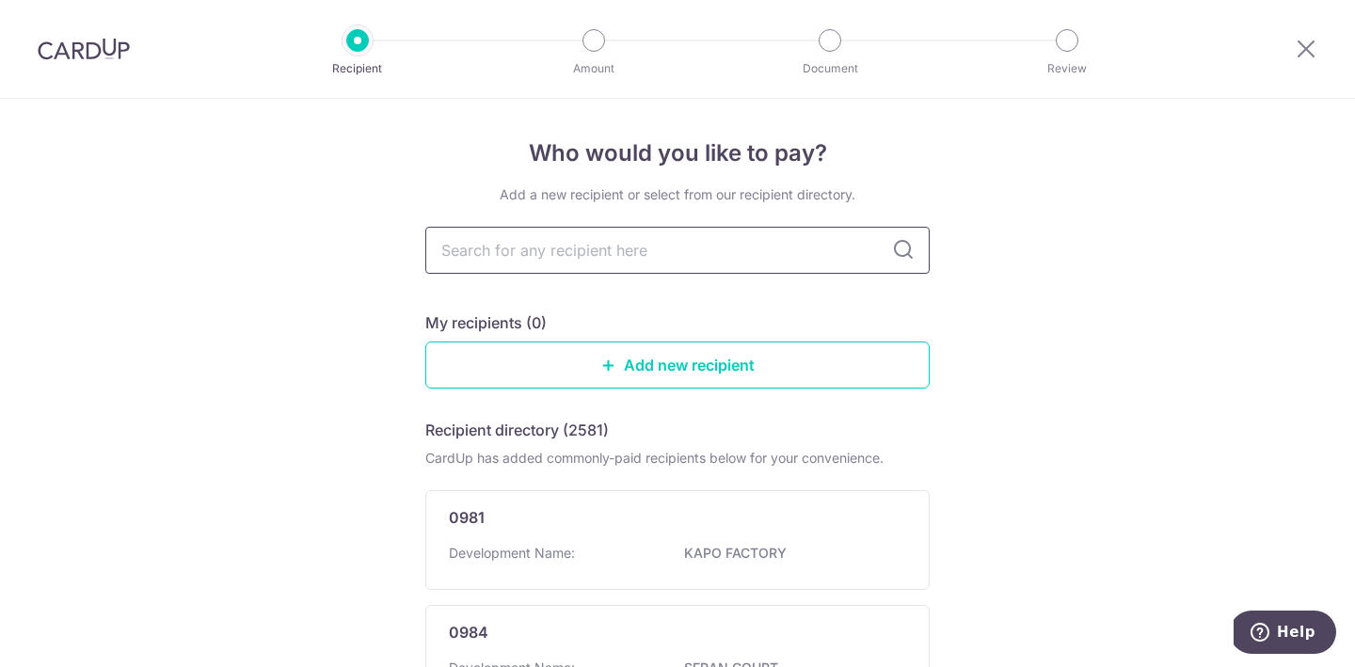
click at [639, 256] on input "text" at bounding box center [677, 250] width 504 height 47
type input "4319"
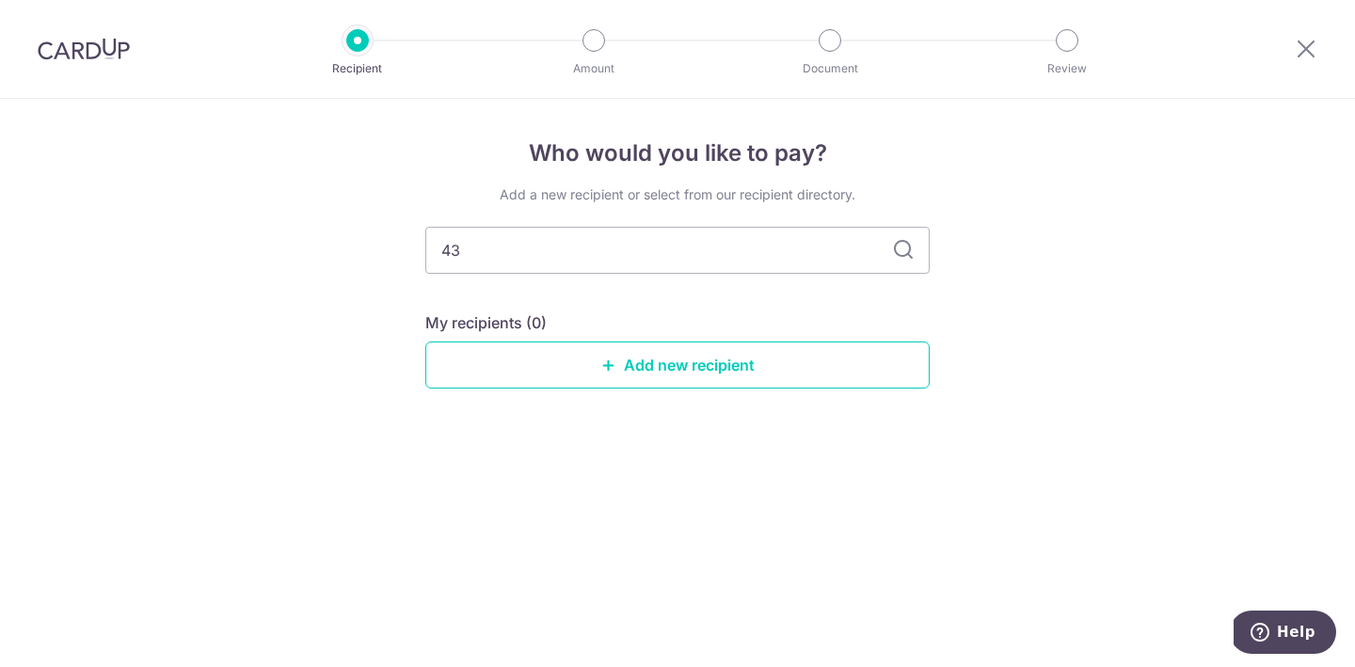
type input "4"
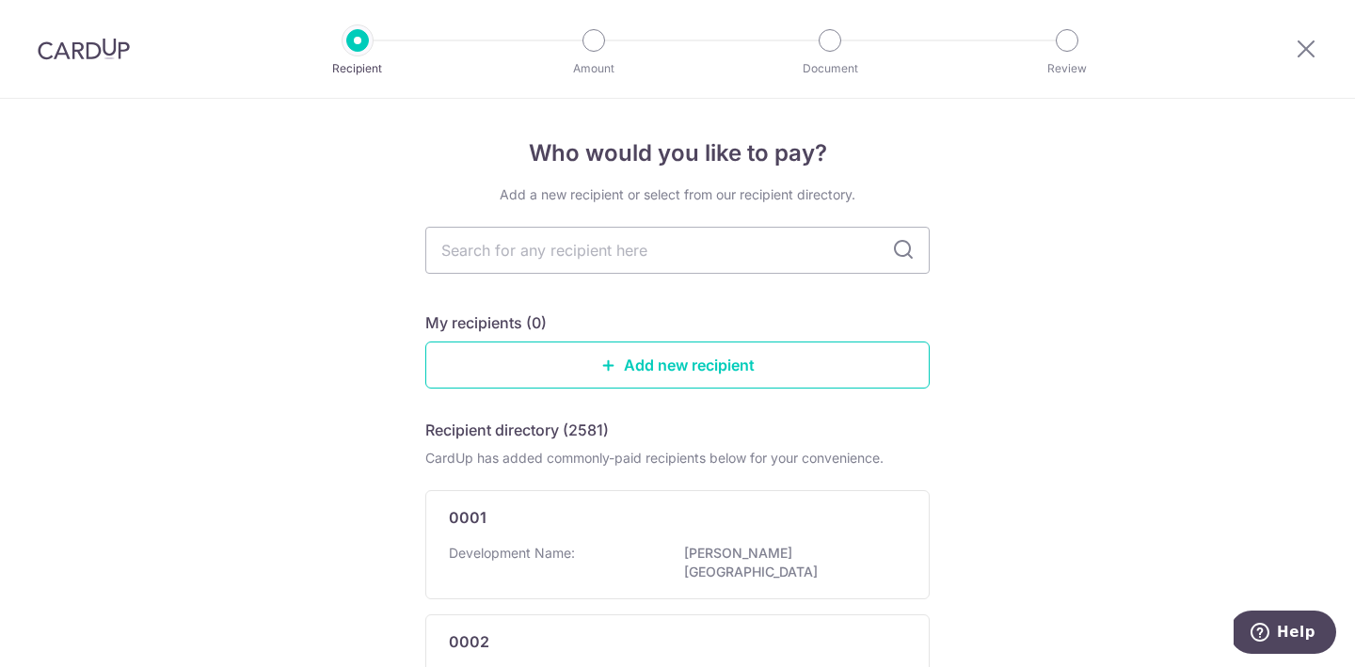
type input "K"
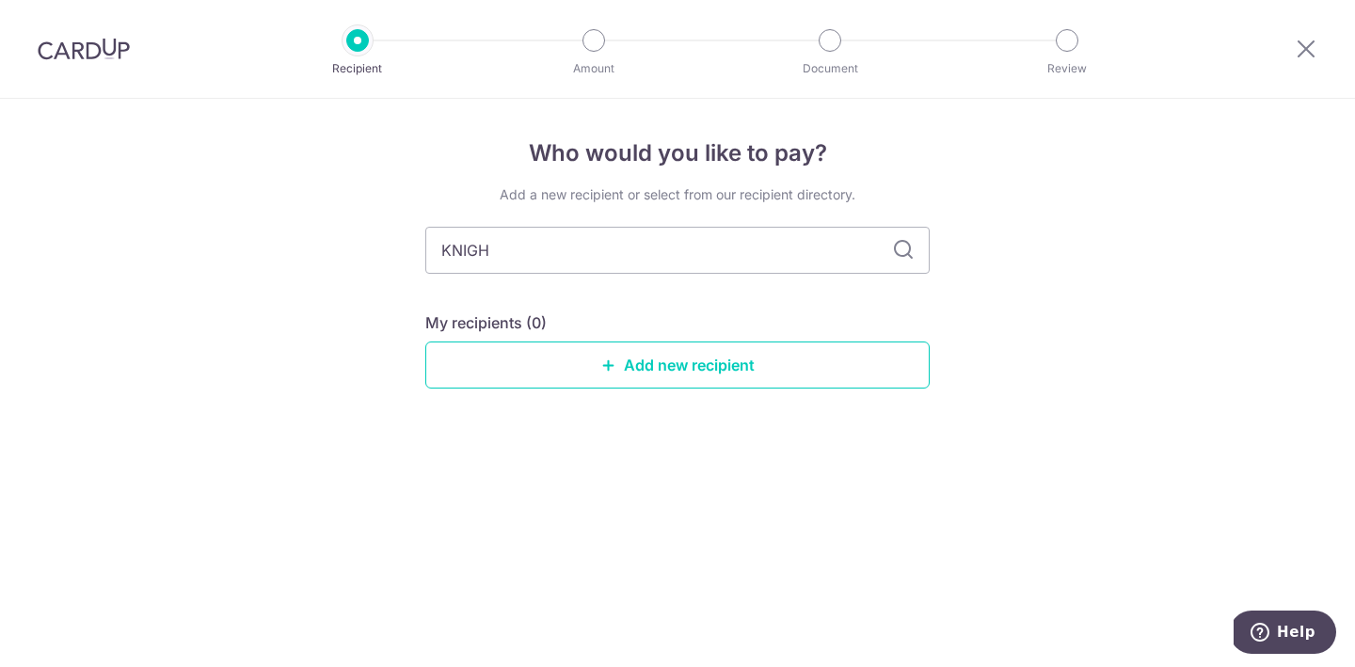
type input "KNIGHT"
type input "[PERSON_NAME]"
type input "K"
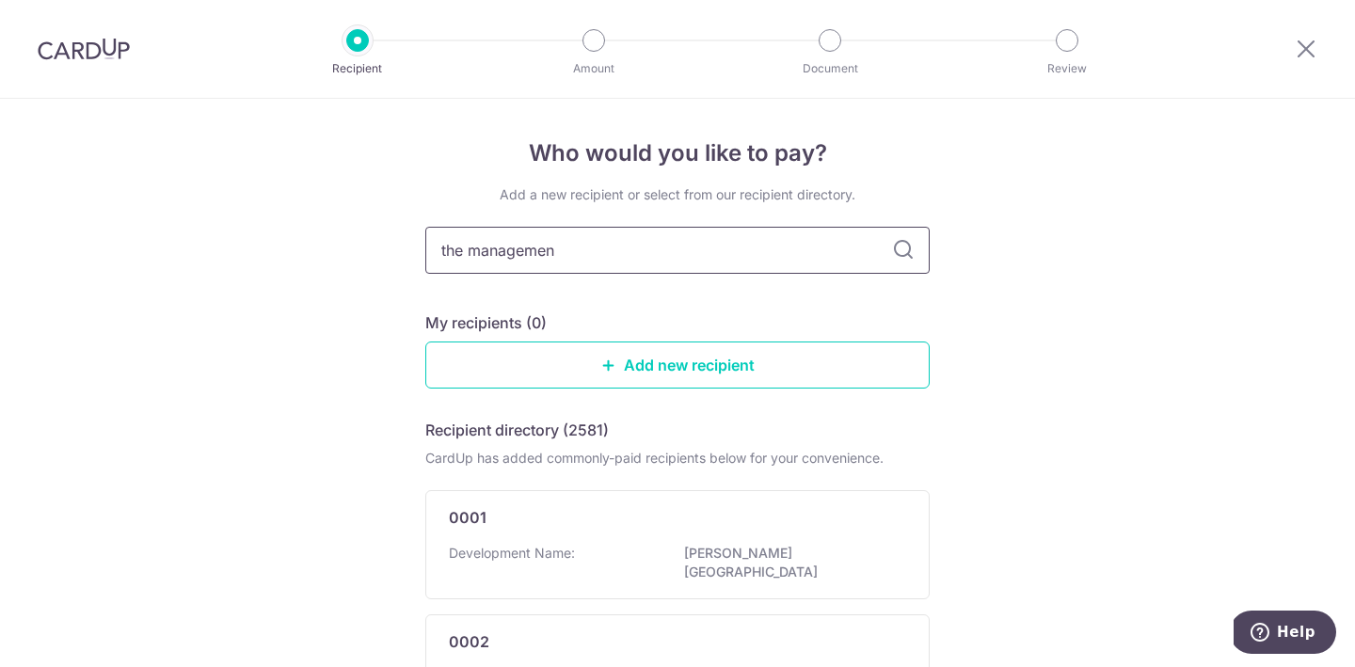
type input "the management"
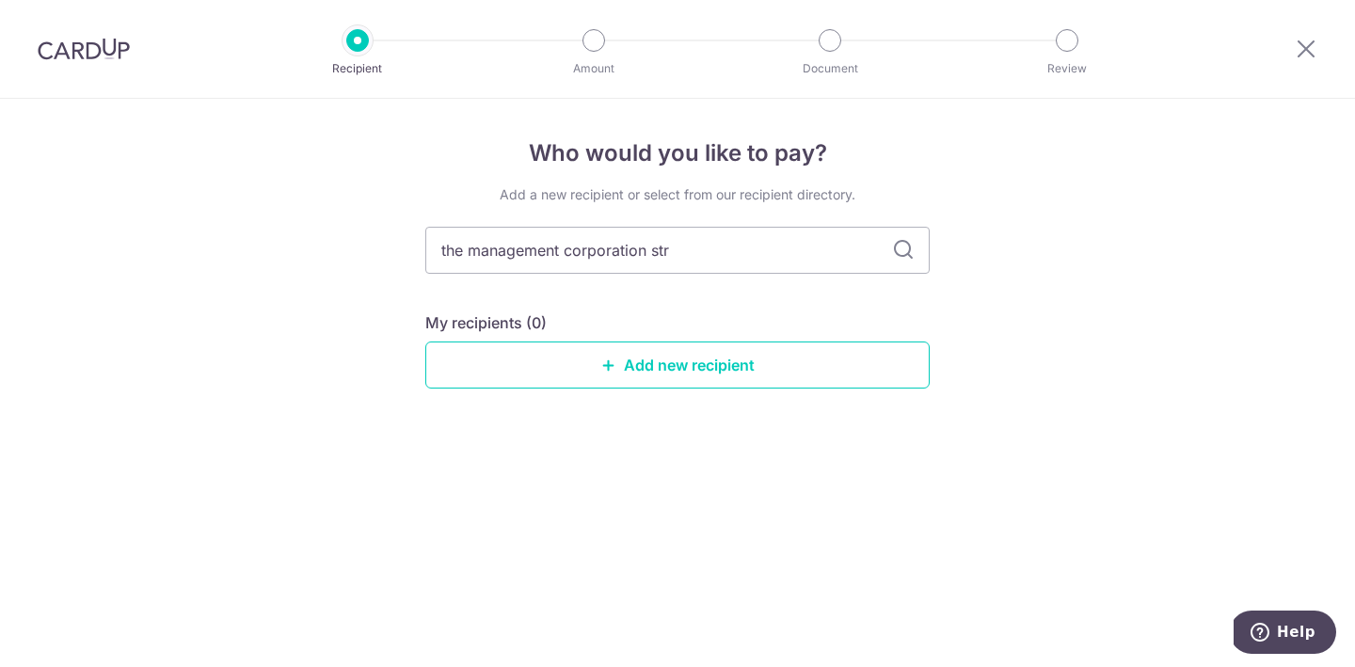
type input "the management corporation stra"
type input "the management corporation strata"
type input "the management corporation strata title"
drag, startPoint x: 754, startPoint y: 253, endPoint x: 366, endPoint y: 159, distance: 399.0
click at [366, 159] on div "Who would you like to pay? Add a new recipient or select from our recipient dir…" at bounding box center [677, 383] width 1355 height 568
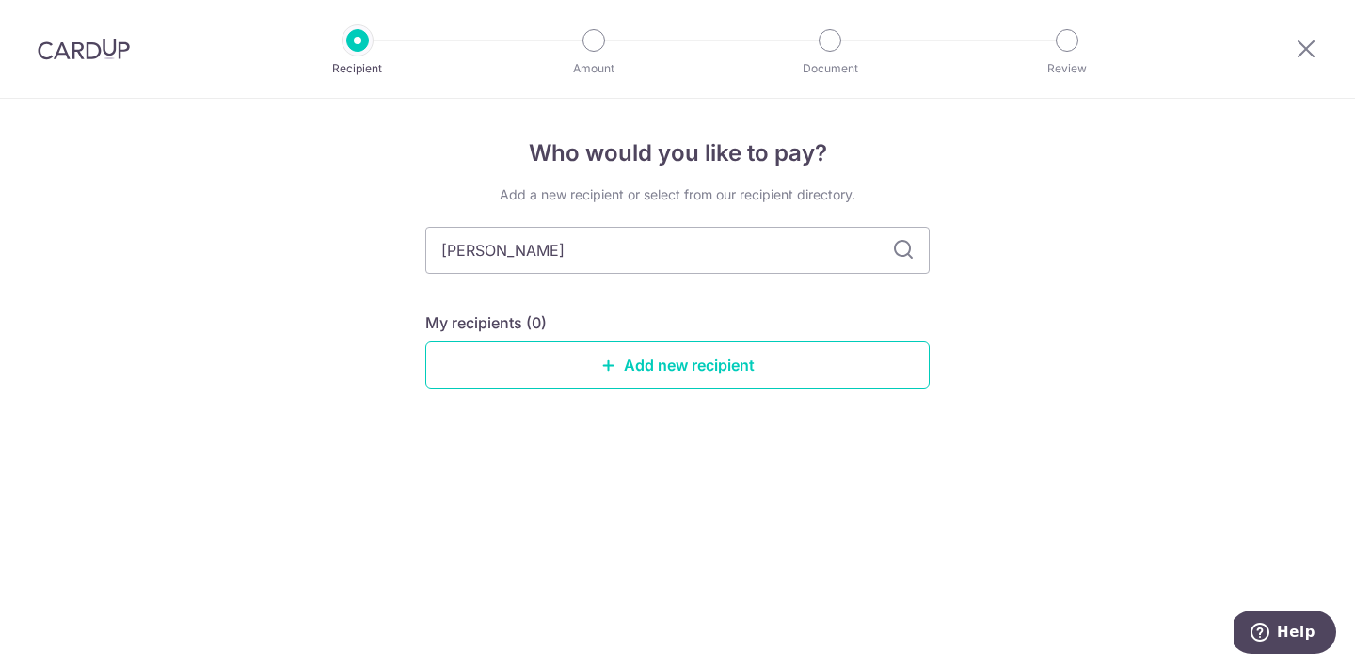
type input "[PERSON_NAME]"
type input "[PERSON_NAME] residence"
type input "[PERSON_NAME] residenc"
type input "b"
type input "d"
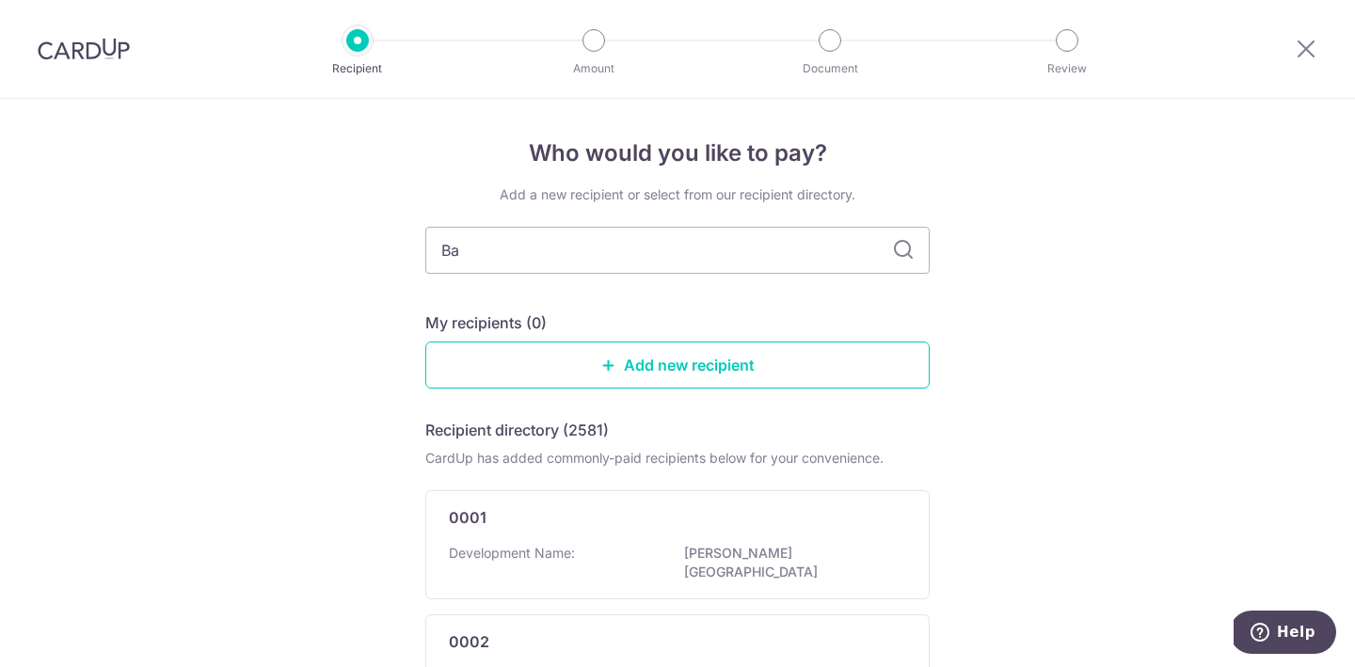
type input "Bar"
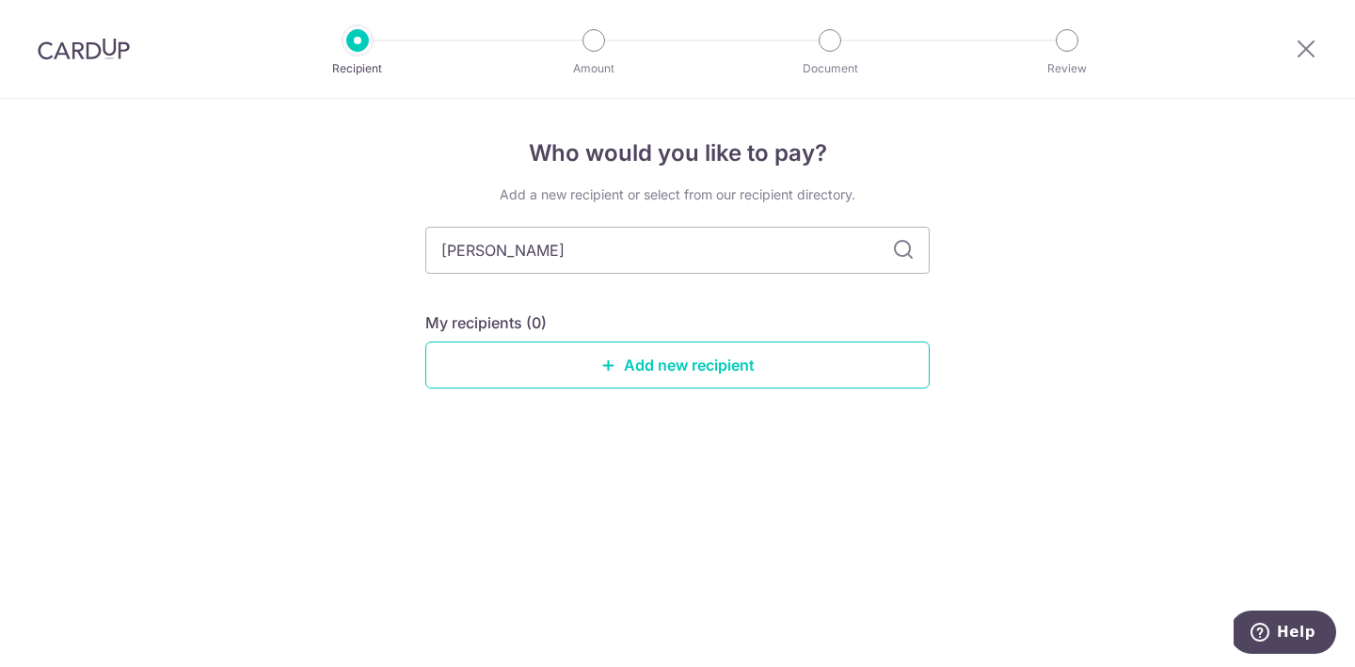
type input "[PERSON_NAME]"
type input "B"
click at [109, 232] on div "Who would you like to pay? Add a new recipient or select from our recipient dir…" at bounding box center [677, 383] width 1355 height 568
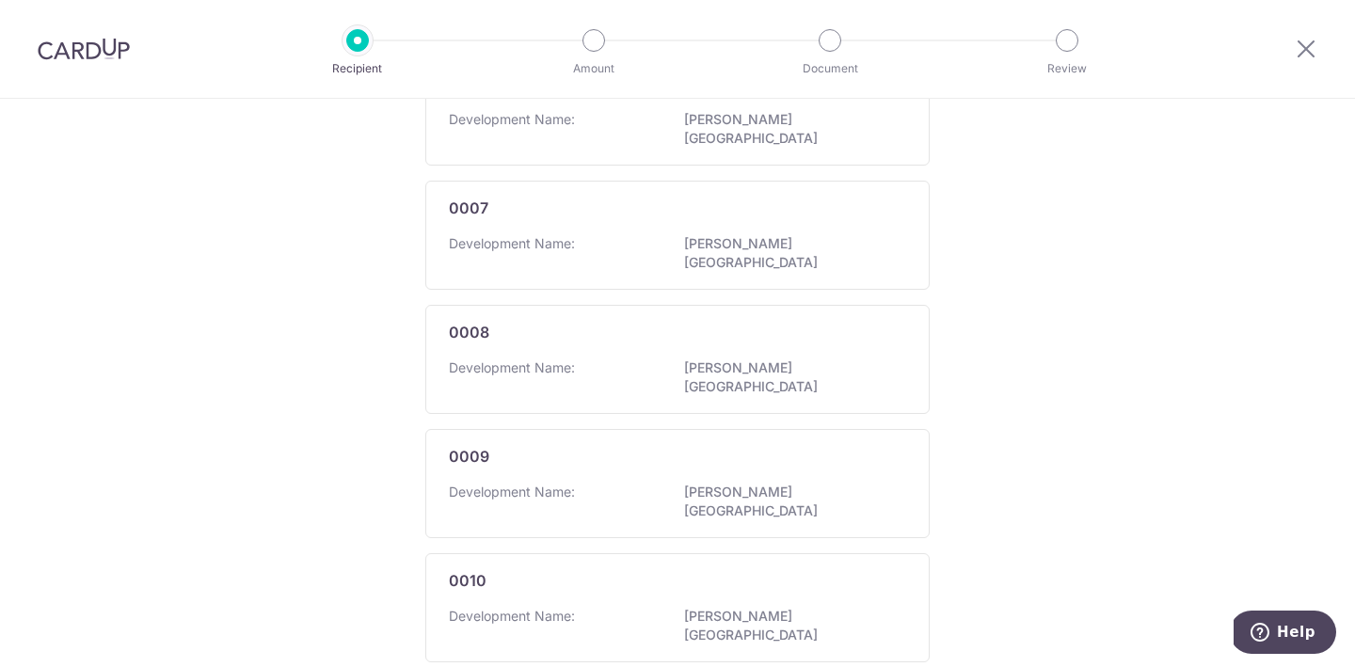
scroll to position [1150, 0]
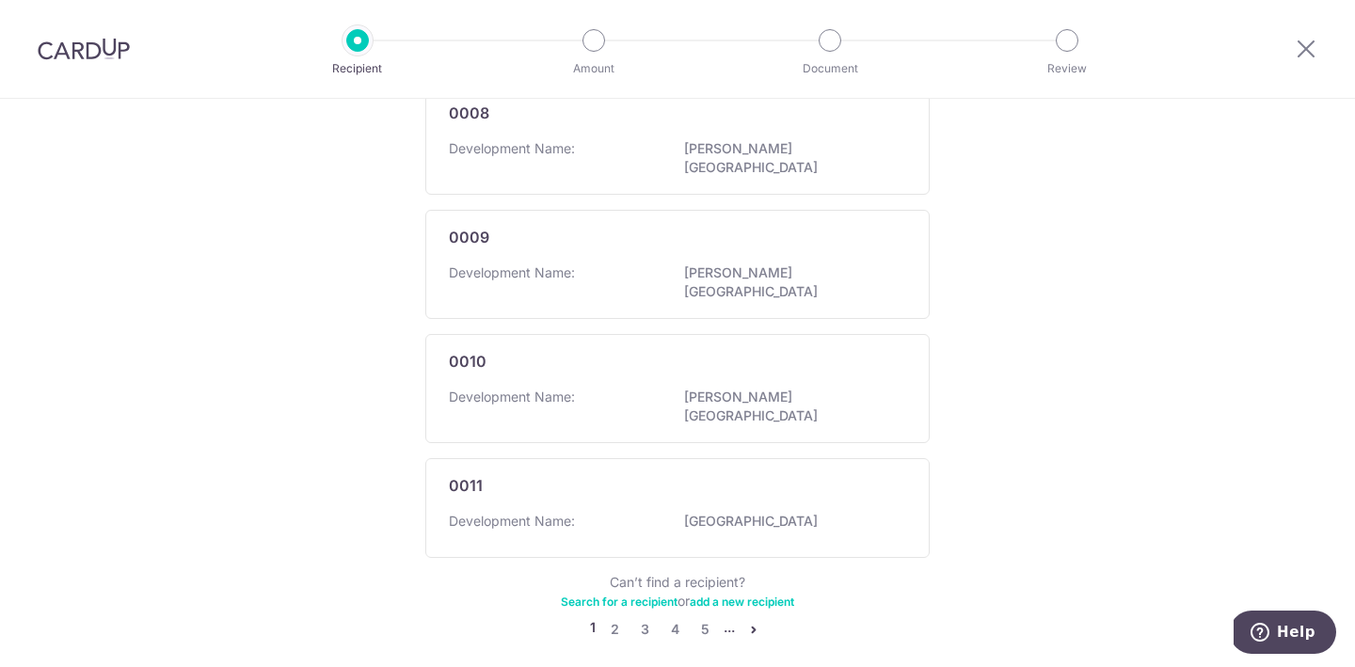
click at [649, 595] on link "Search for a recipient" at bounding box center [619, 602] width 117 height 14
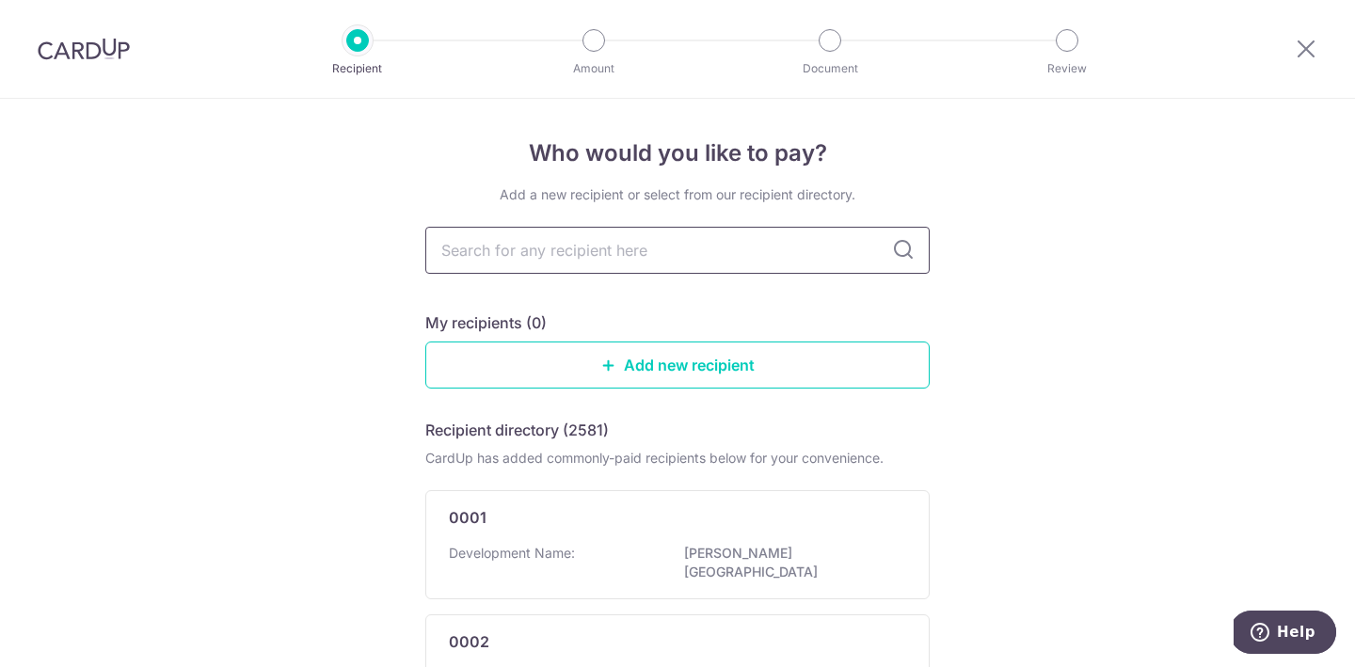
click at [671, 254] on input "text" at bounding box center [677, 250] width 504 height 47
type input "4319"
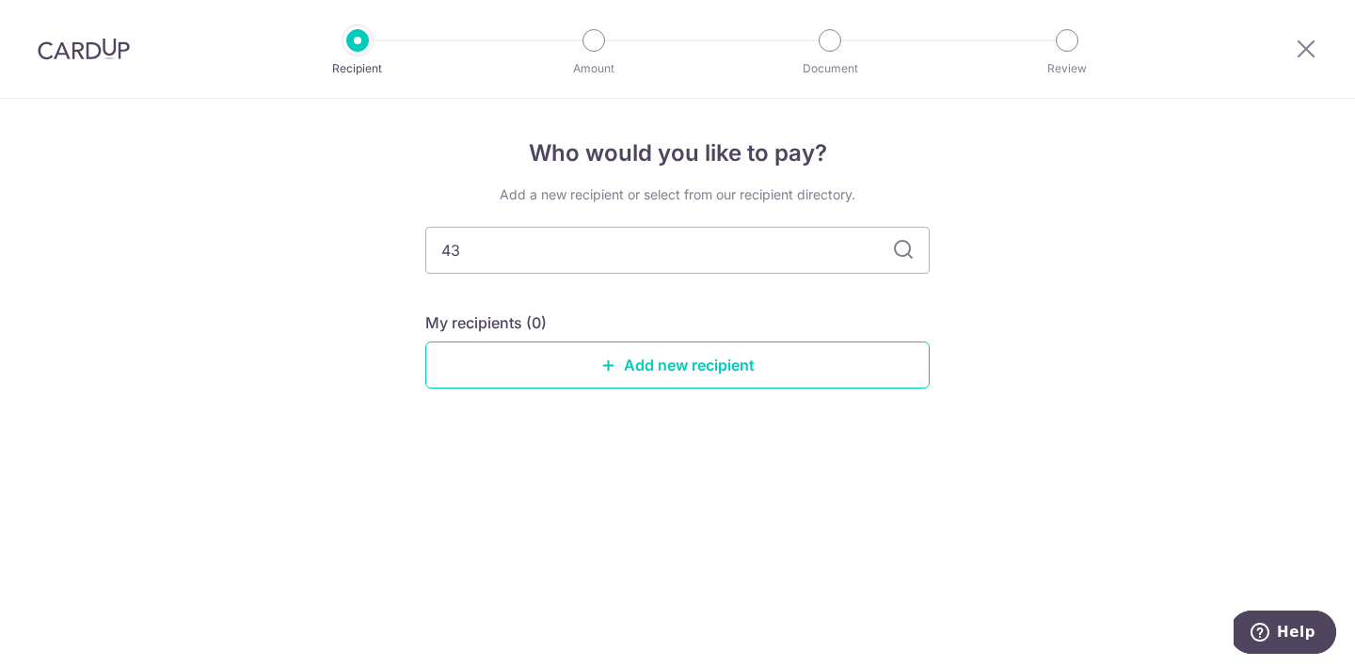
type input "4"
click at [1124, 239] on div "Who would you like to pay? Add a new recipient or select from our recipient dir…" at bounding box center [677, 383] width 1355 height 568
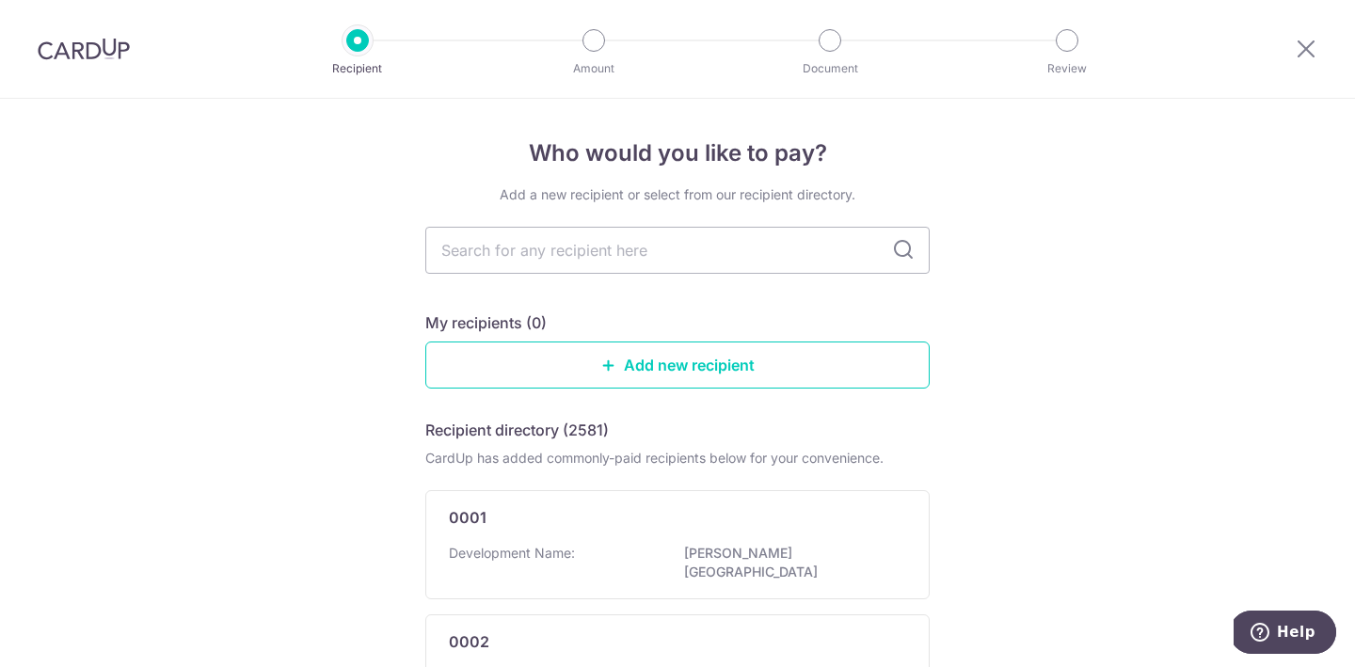
click at [1286, 56] on div at bounding box center [1306, 49] width 98 height 98
click at [1324, 48] on div at bounding box center [1306, 49] width 98 height 98
click at [1308, 53] on icon at bounding box center [1306, 49] width 23 height 24
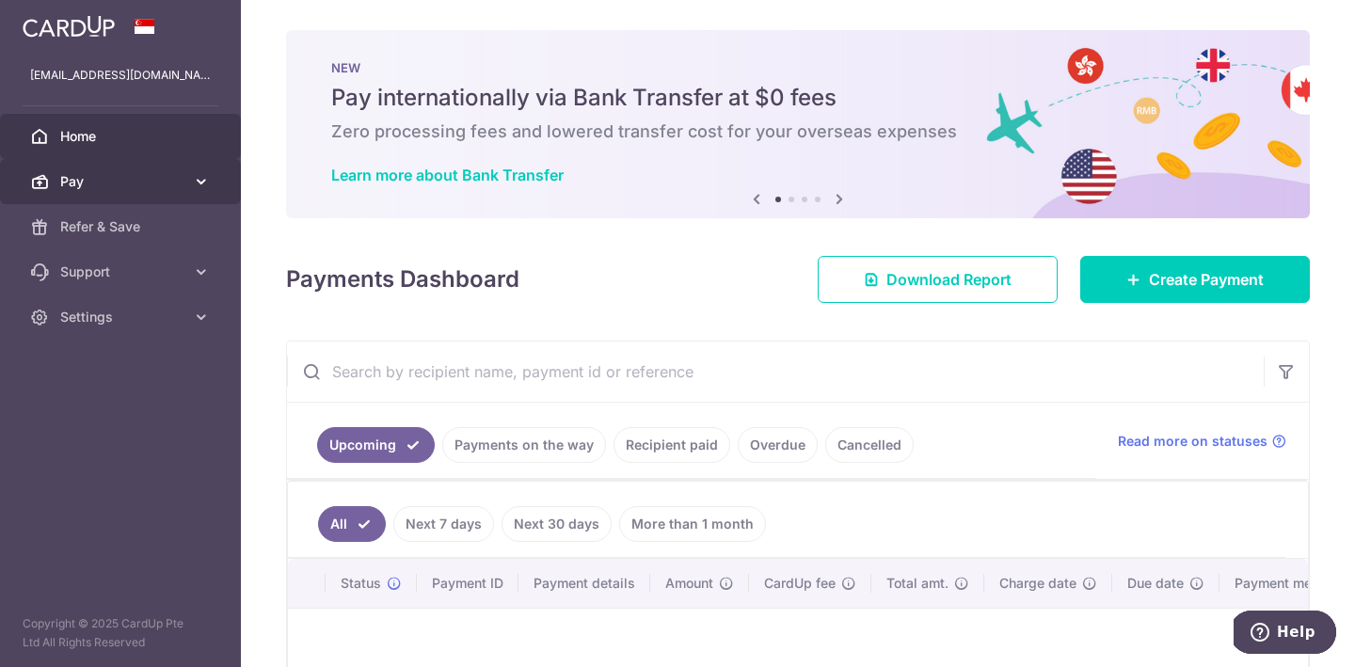
click at [63, 167] on link "Pay" at bounding box center [120, 181] width 241 height 45
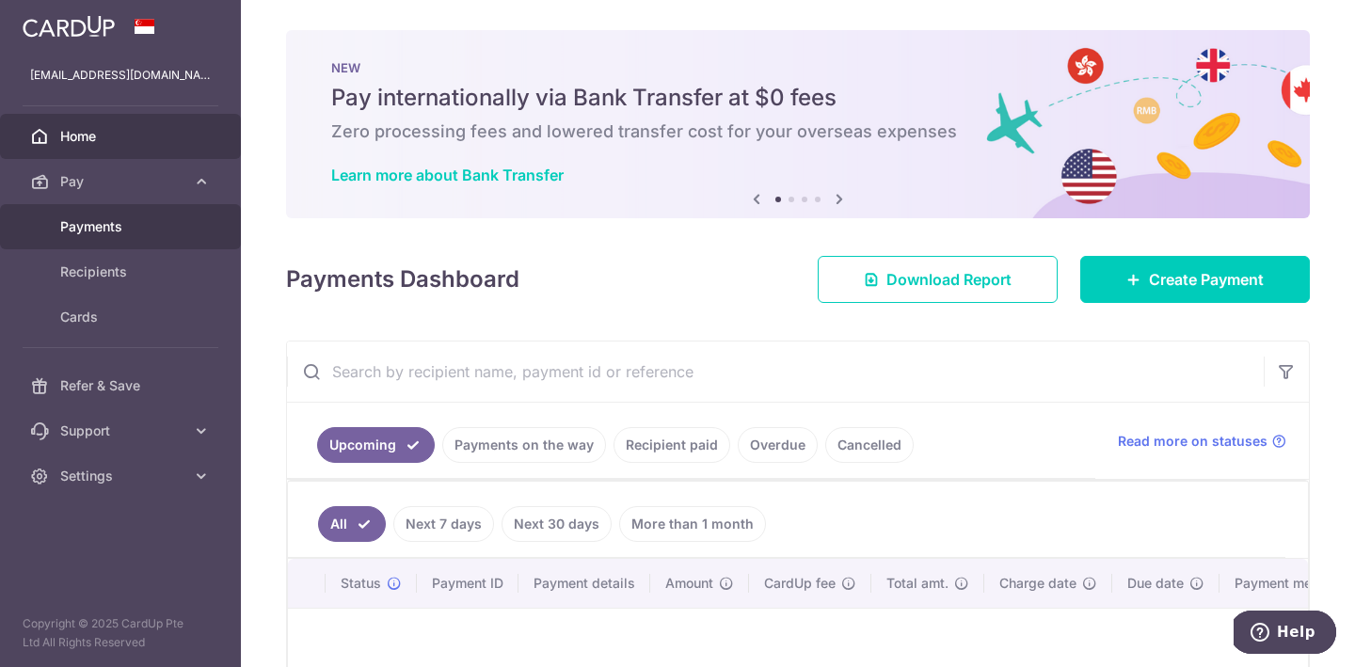
click at [111, 239] on link "Payments" at bounding box center [120, 226] width 241 height 45
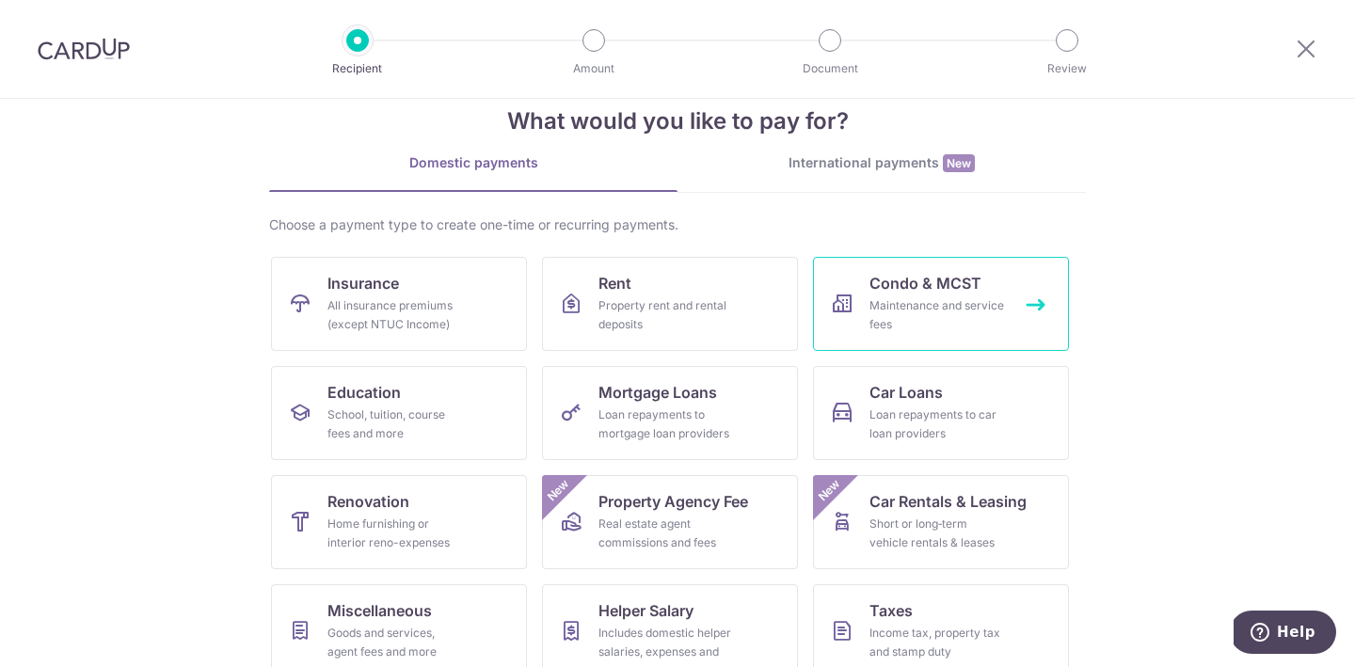
scroll to position [33, 0]
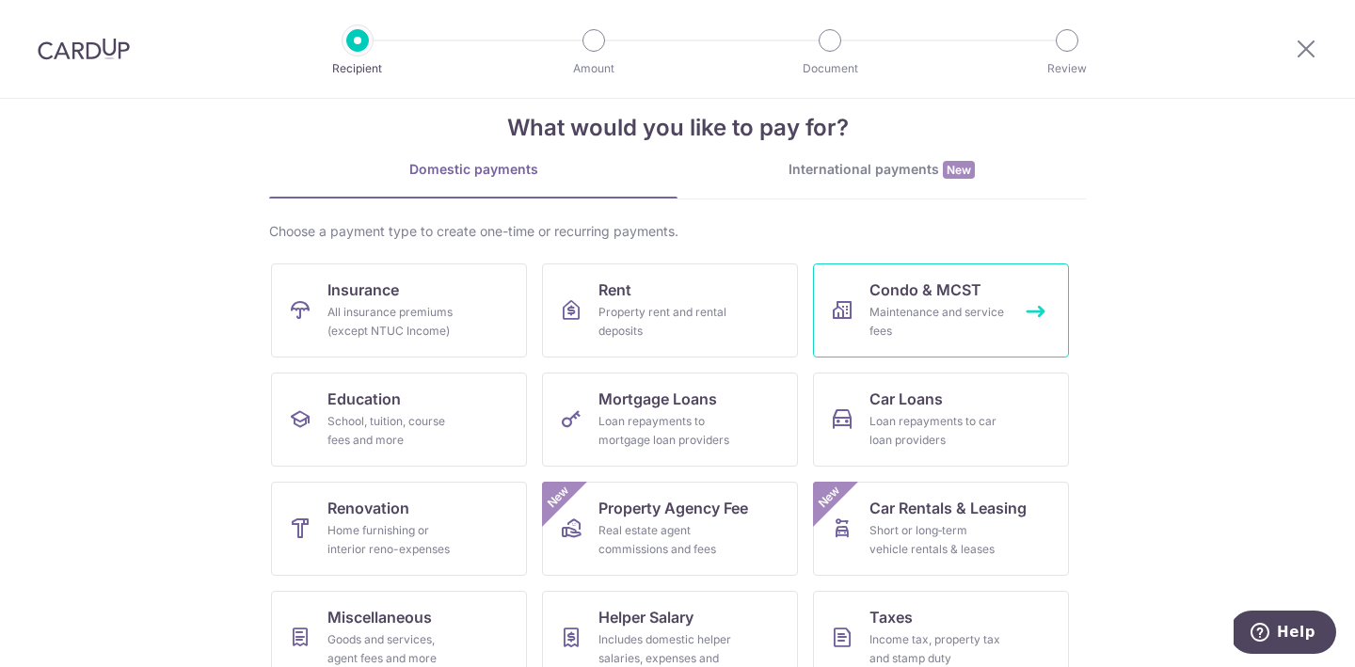
click at [961, 283] on span "Condo & MCST" at bounding box center [926, 290] width 112 height 23
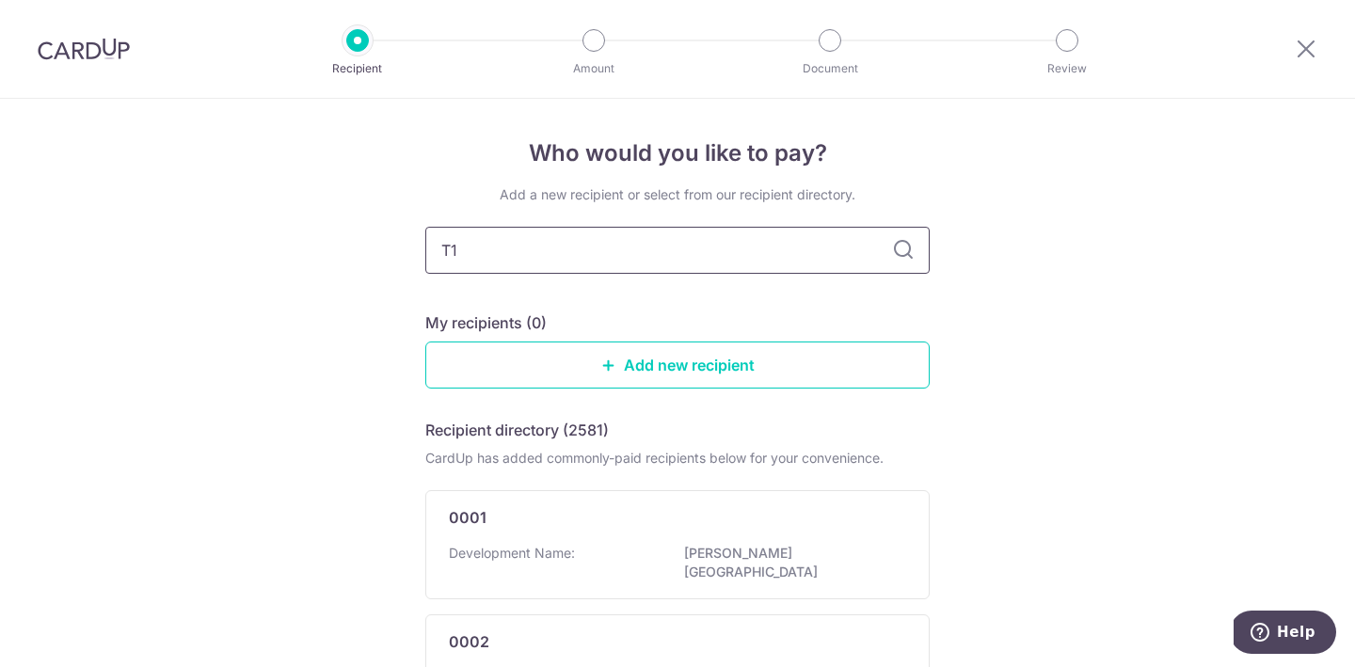
type input "T16"
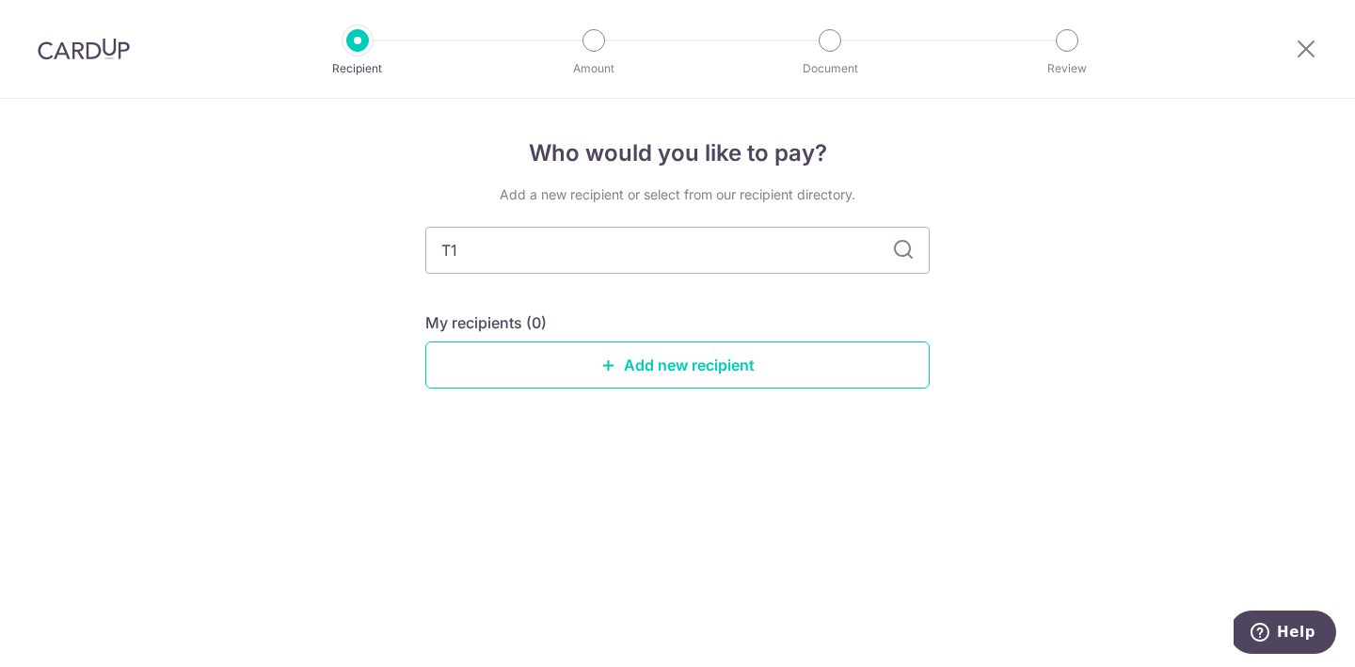
type input "T"
